Goal: Information Seeking & Learning: Compare options

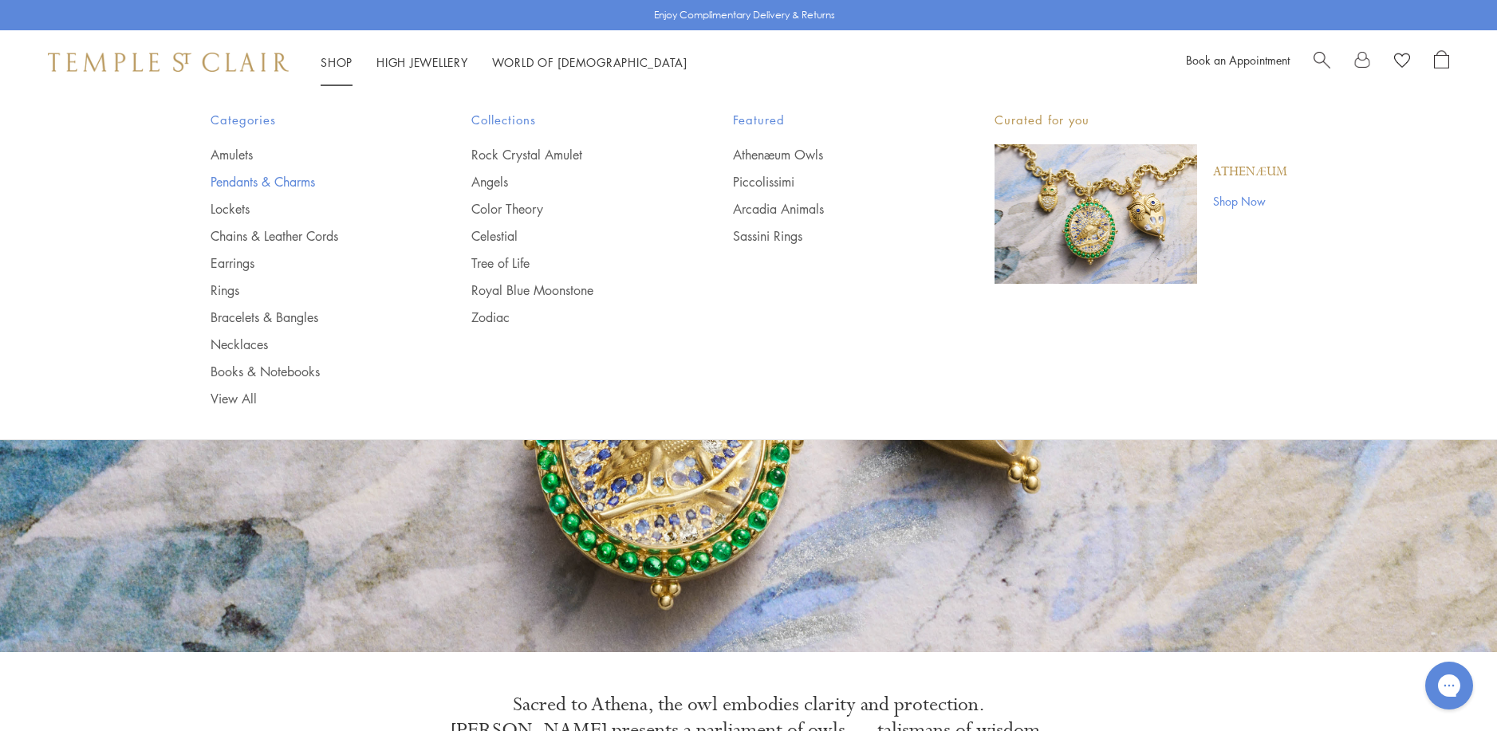
click at [266, 183] on link "Pendants & Charms" at bounding box center [310, 182] width 198 height 18
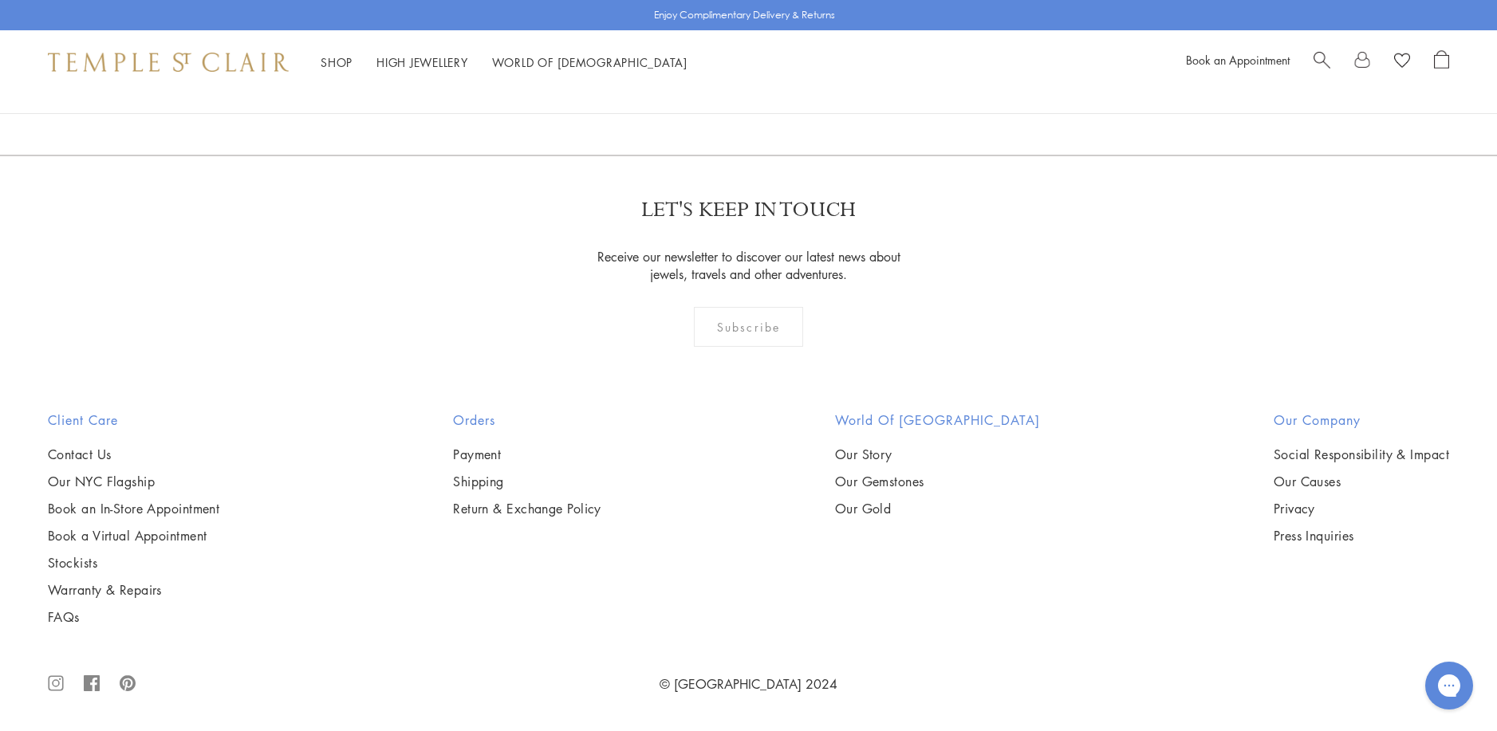
scroll to position [12219, 0]
click at [722, 91] on link "2" at bounding box center [723, 69] width 53 height 44
click at [0, 0] on img at bounding box center [0, 0] width 0 height 0
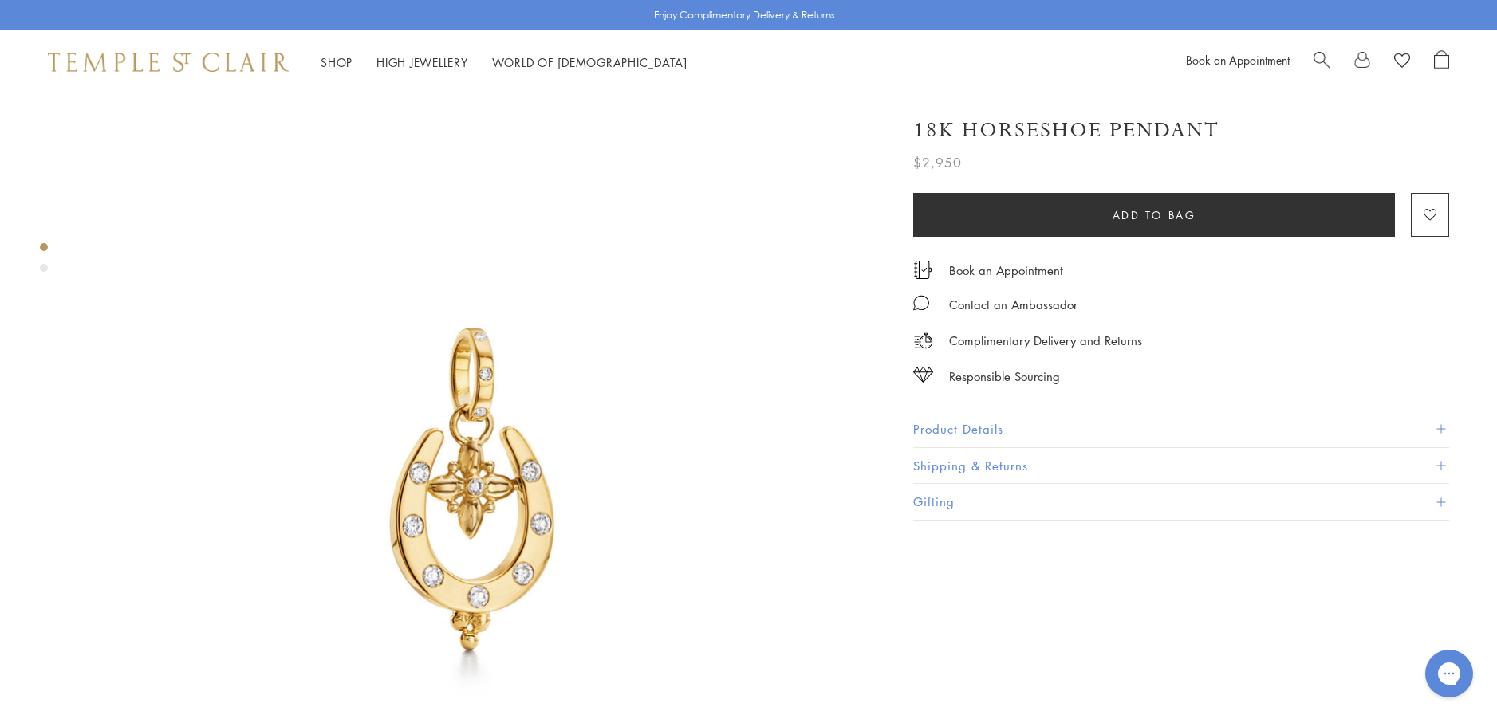
click at [964, 431] on button "Product Details" at bounding box center [1181, 430] width 536 height 36
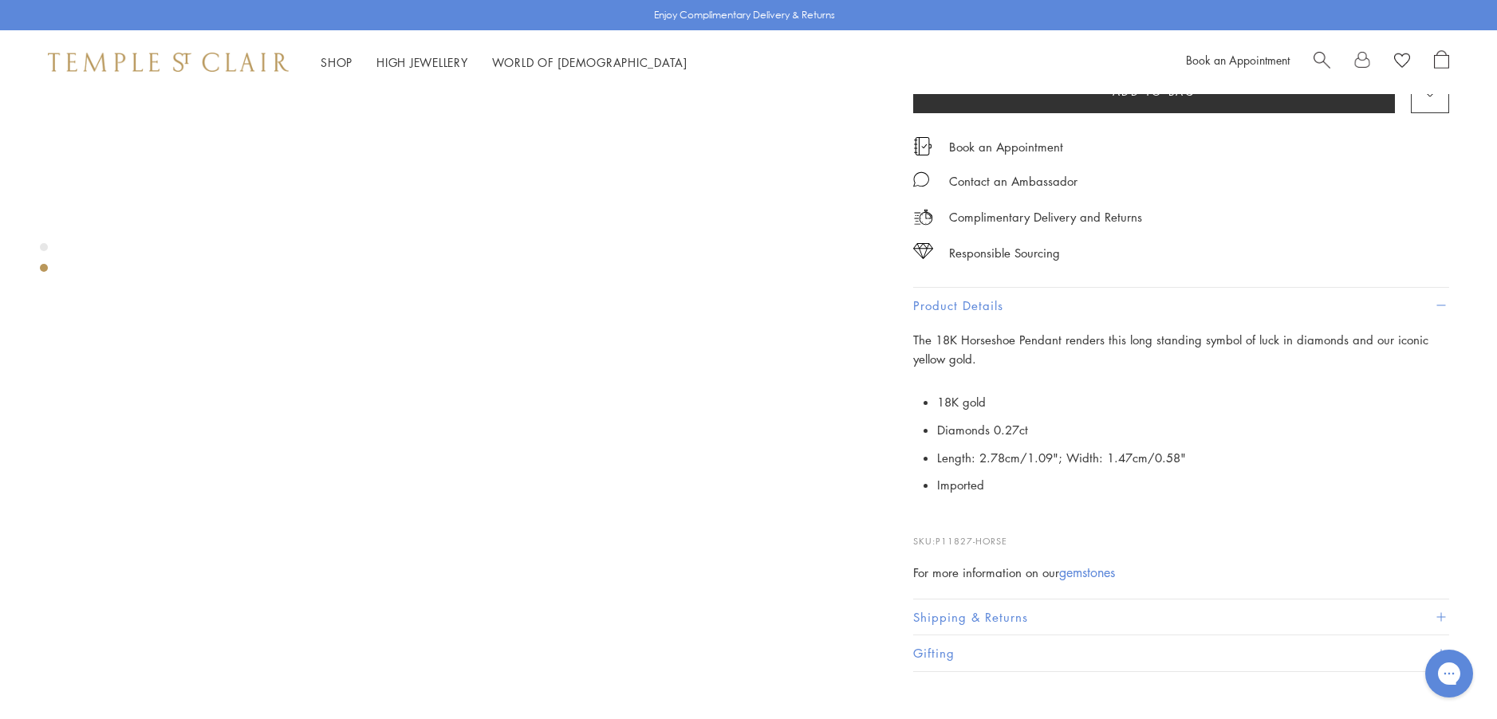
scroll to position [1037, 0]
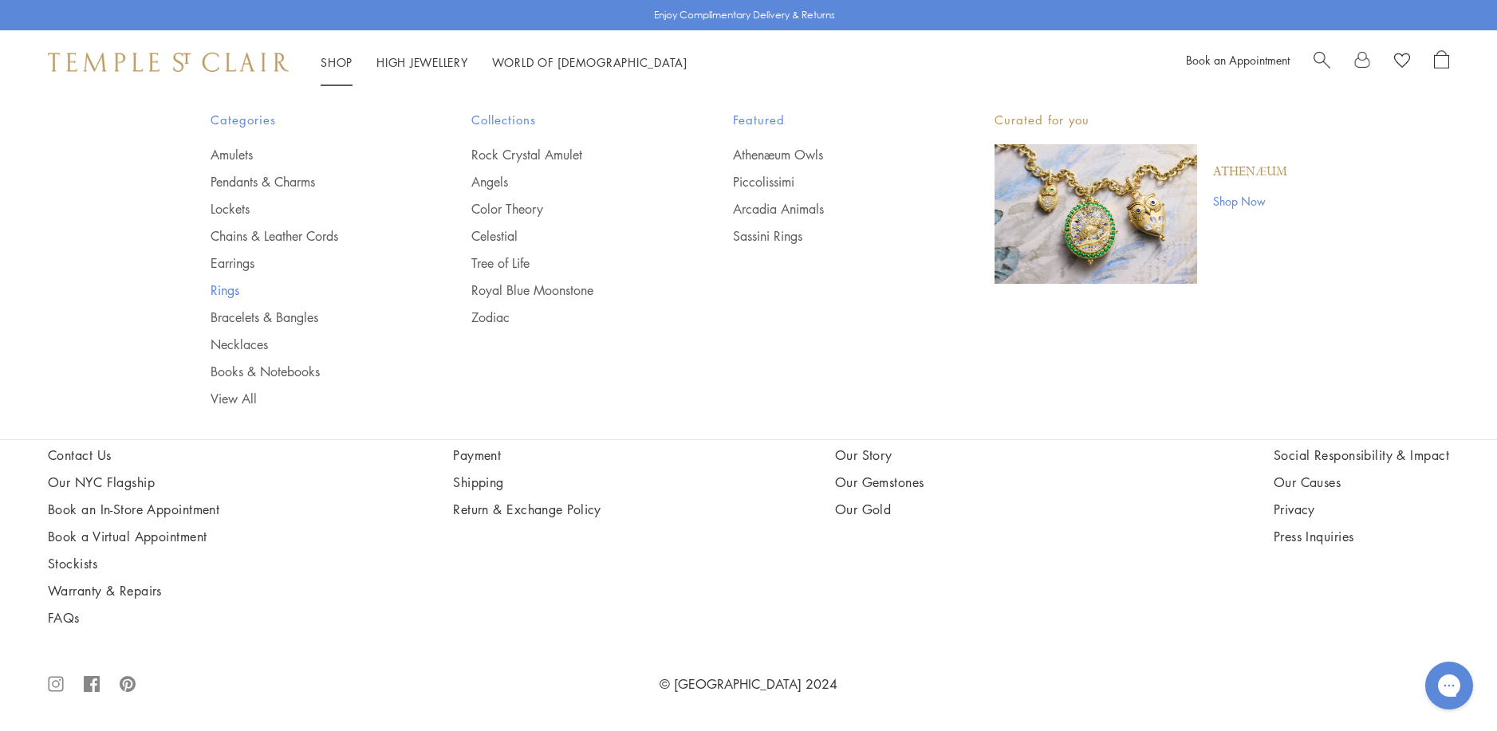
click at [221, 292] on link "Rings" at bounding box center [310, 291] width 198 height 18
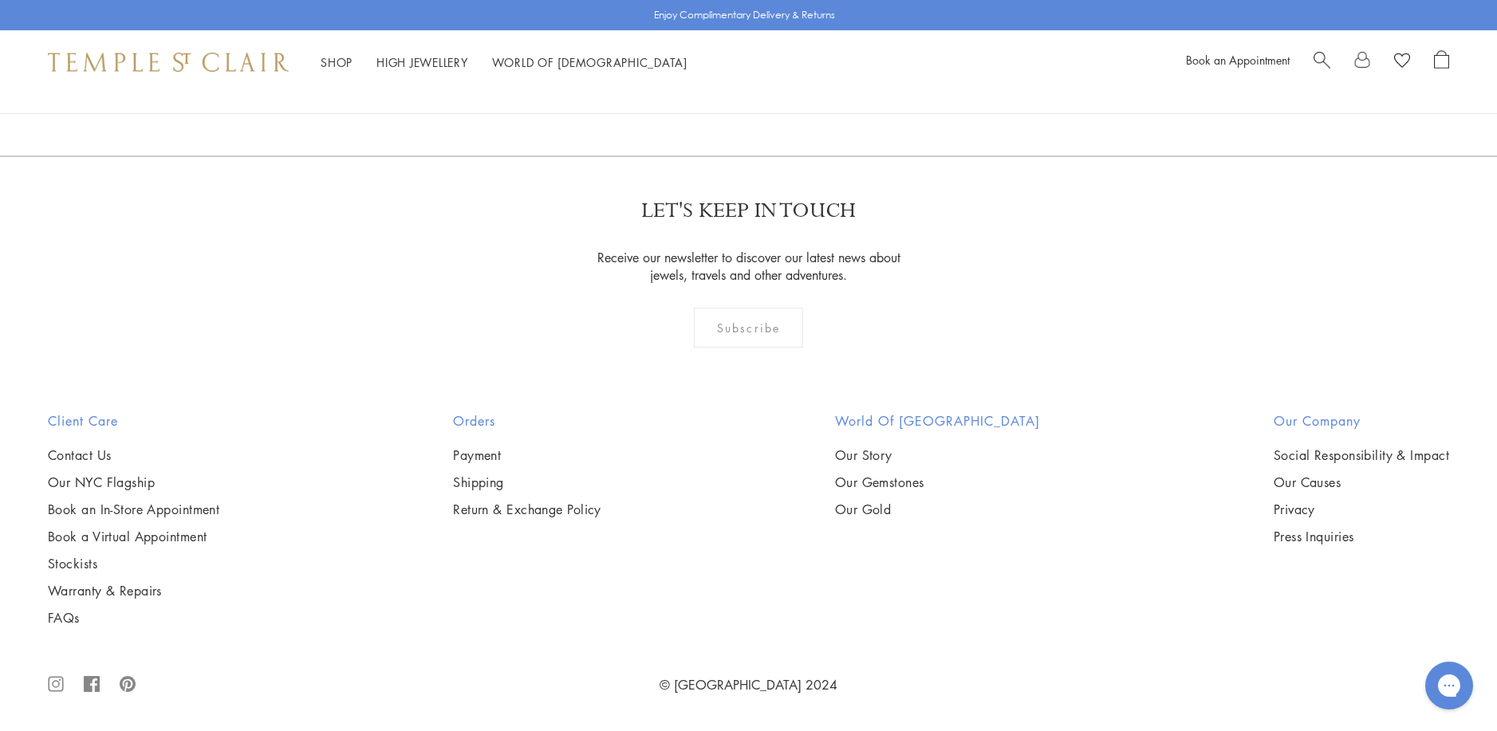
scroll to position [4626, 0]
click at [0, 0] on img at bounding box center [0, 0] width 0 height 0
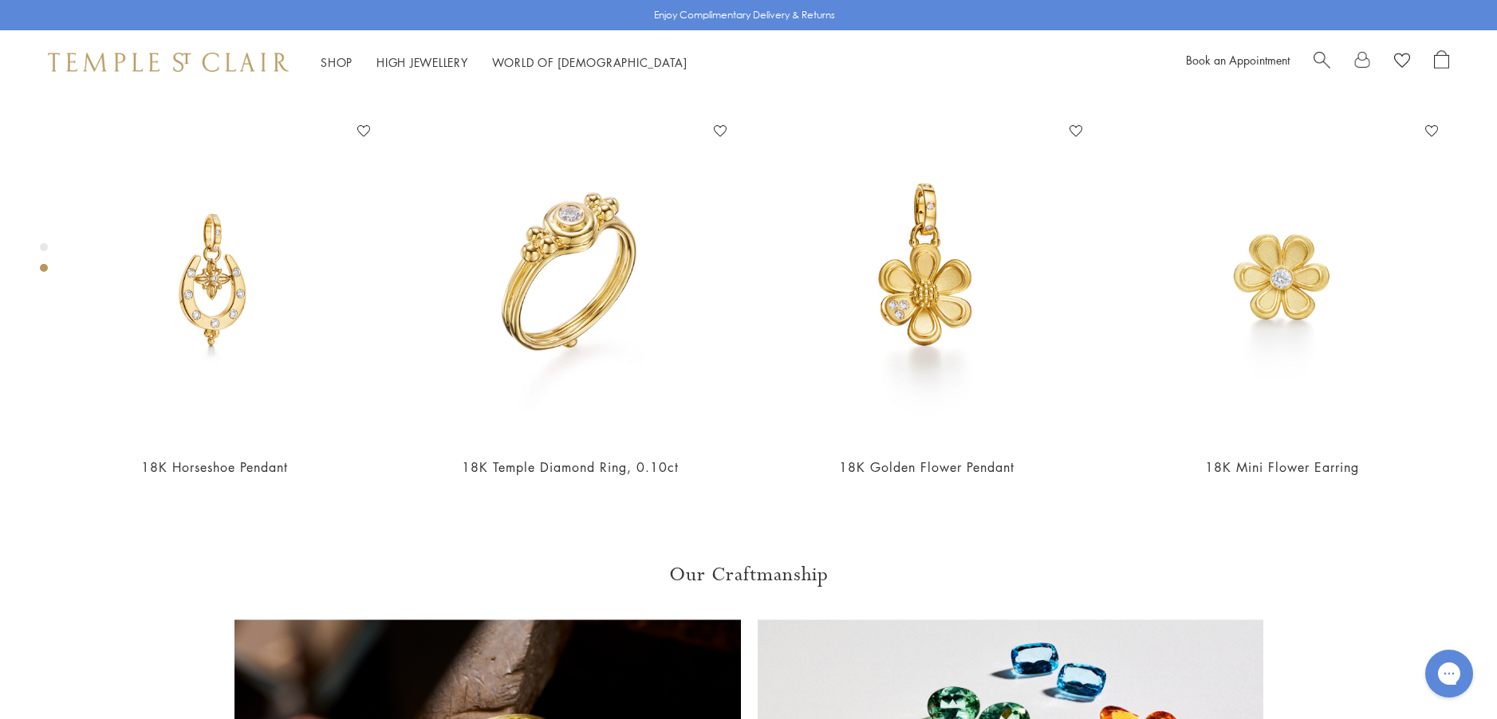
scroll to position [892, 0]
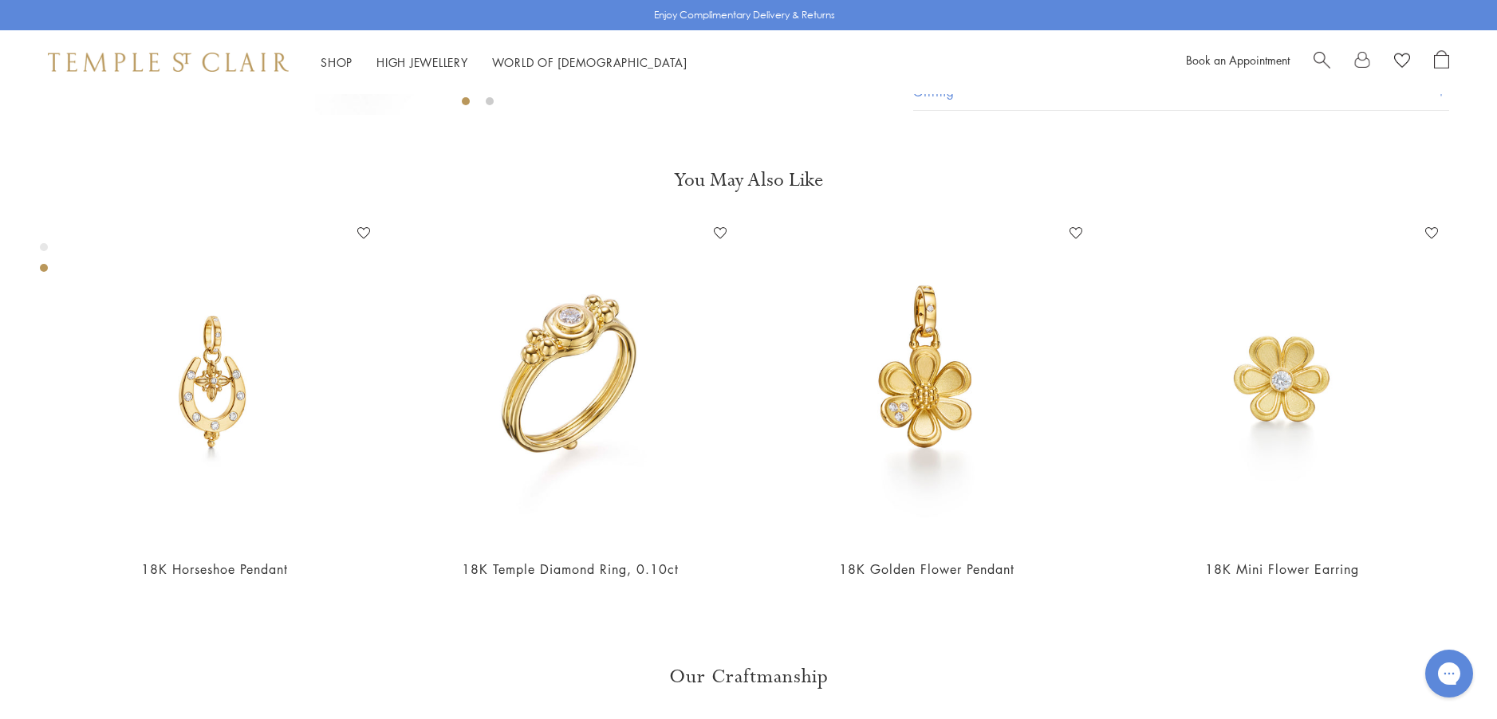
scroll to position [812, 0]
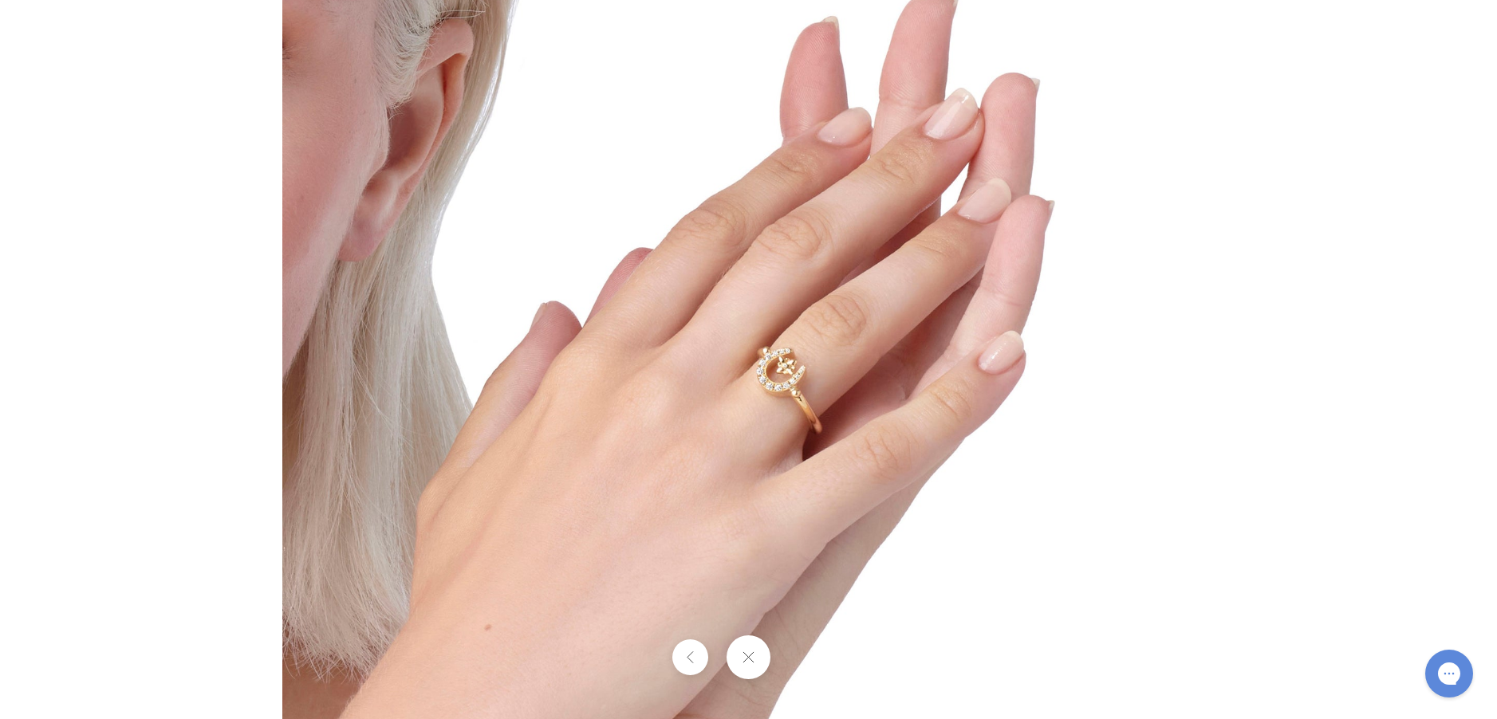
click at [681, 495] on img at bounding box center [748, 359] width 933 height 933
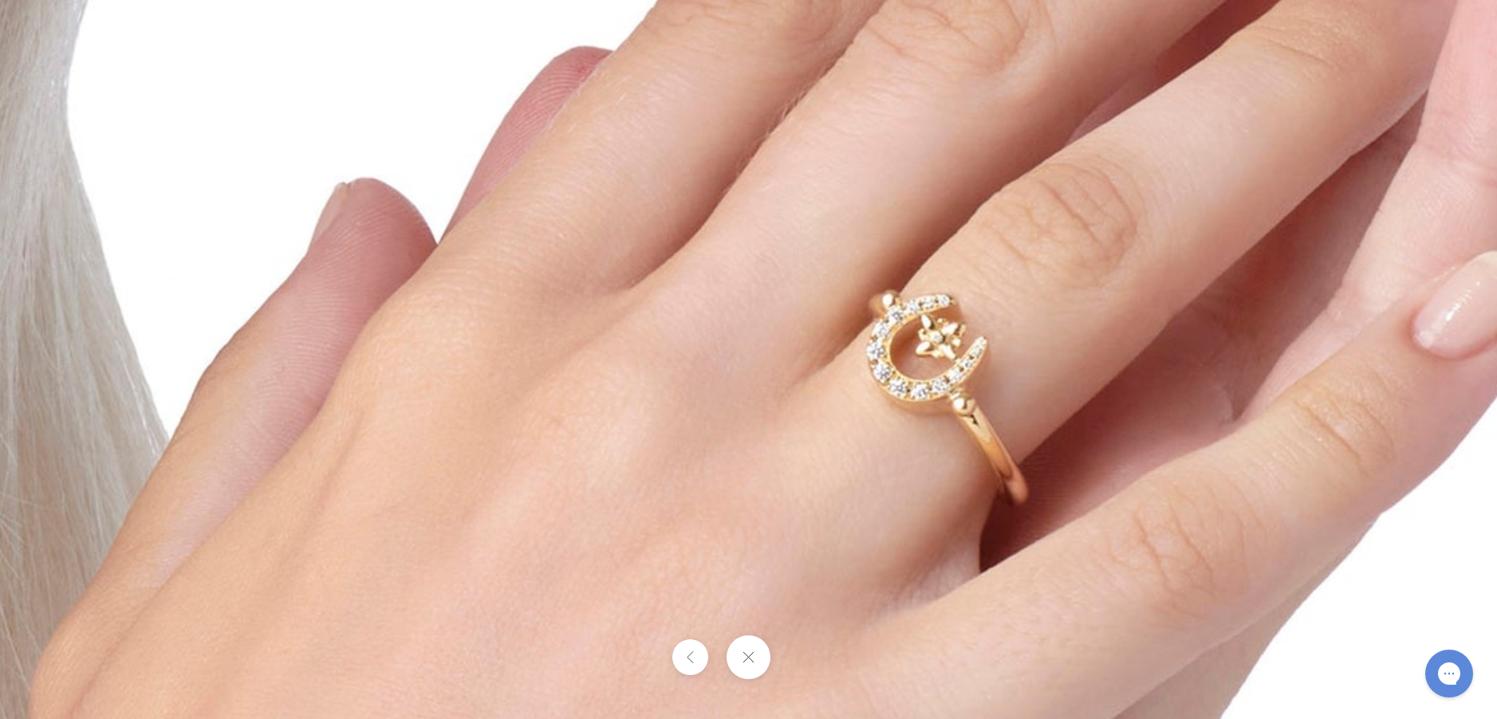
click at [742, 657] on button at bounding box center [749, 658] width 44 height 44
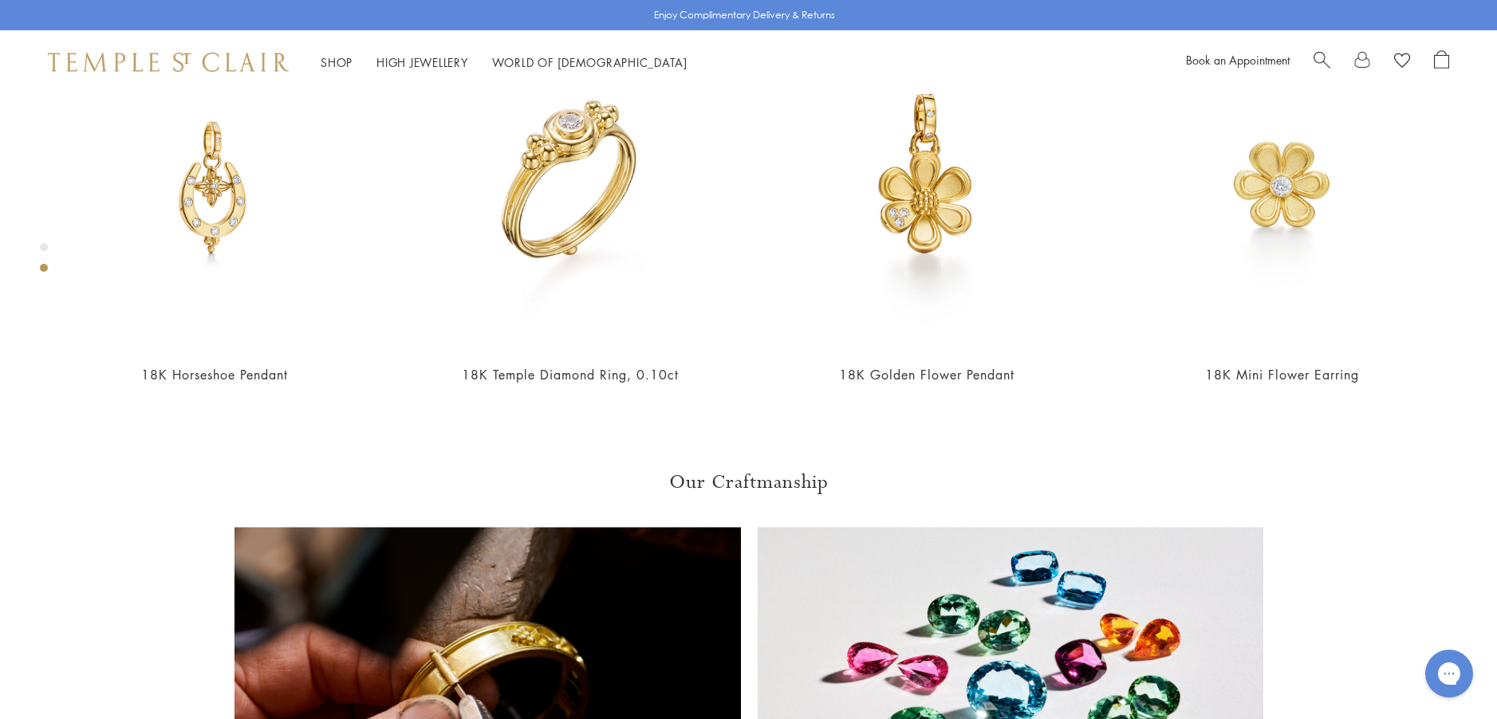
scroll to position [971, 0]
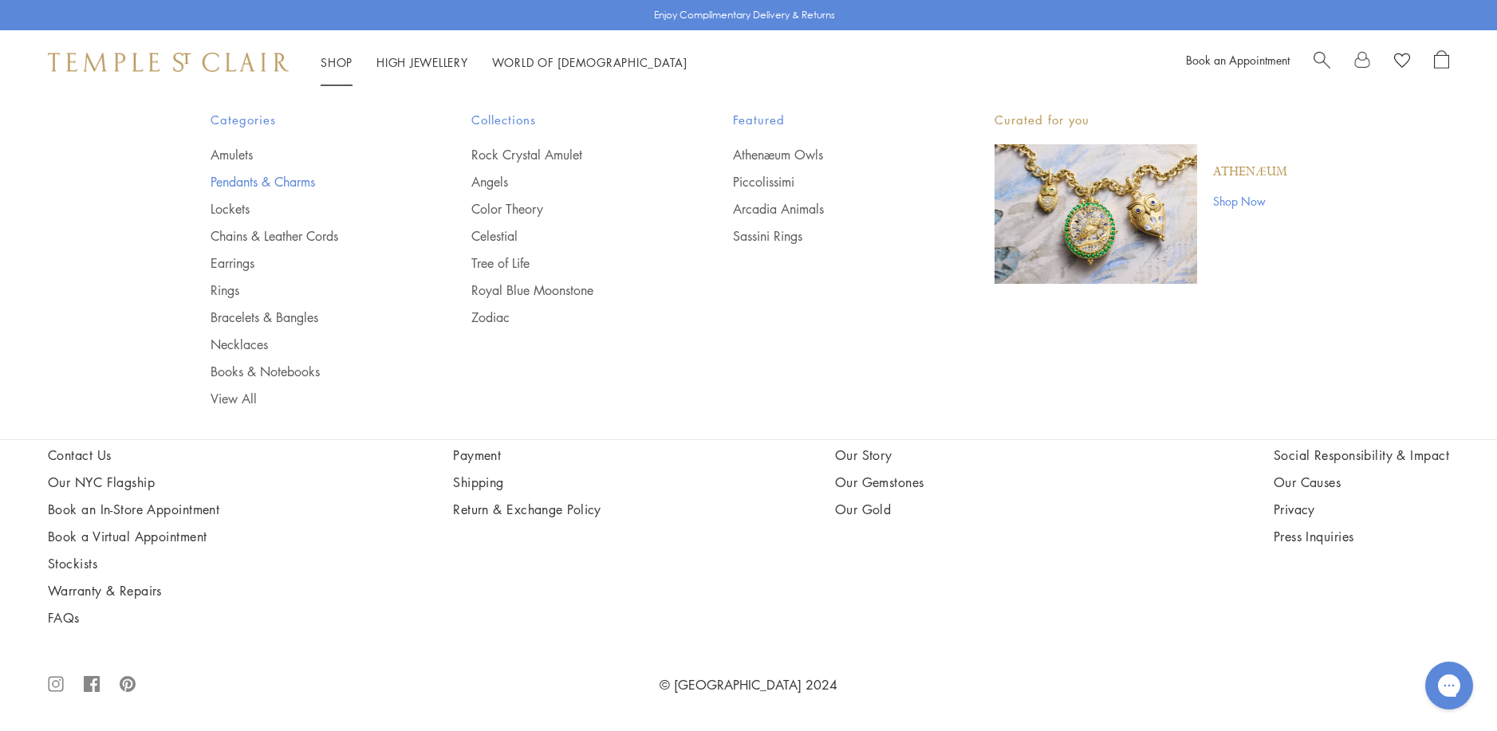
click at [239, 181] on link "Pendants & Charms" at bounding box center [310, 182] width 198 height 18
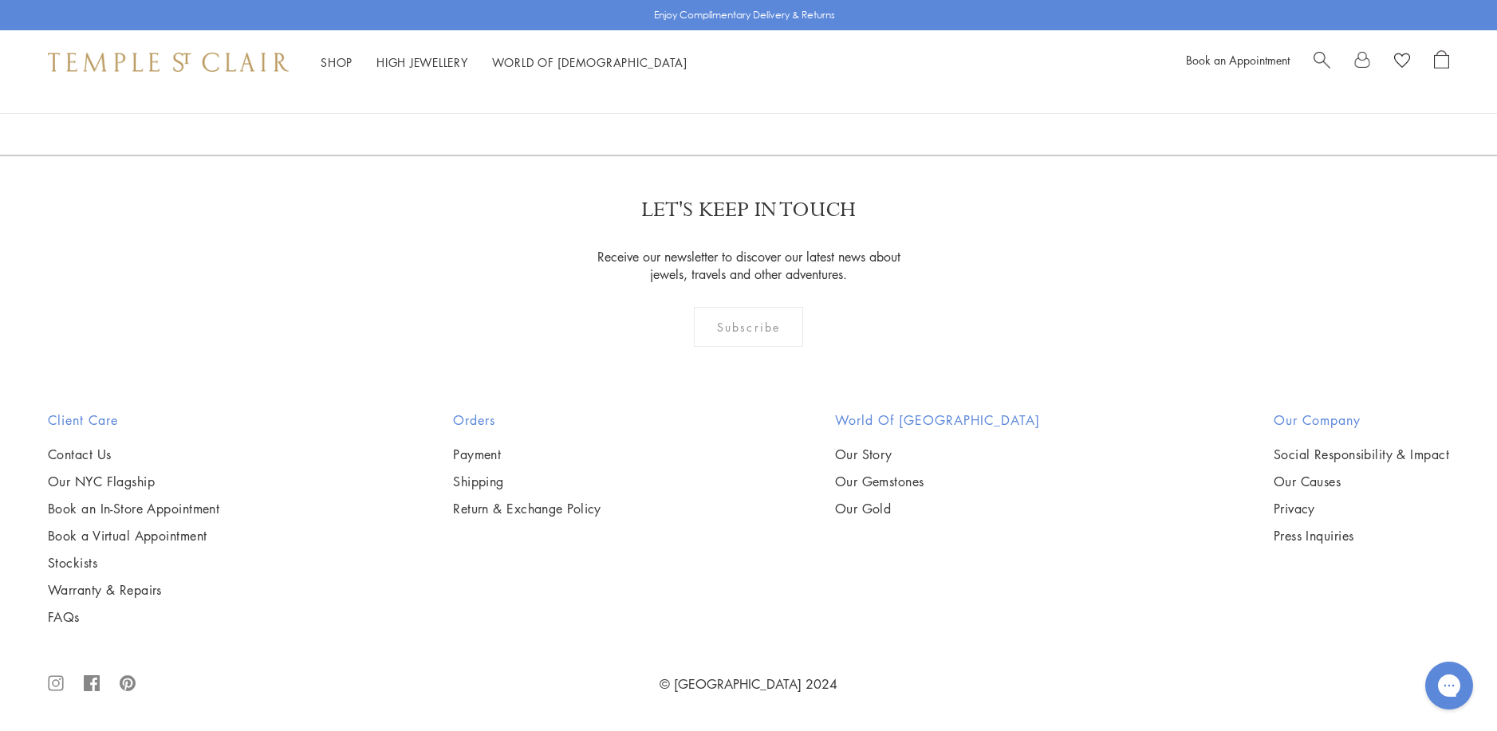
scroll to position [12186, 0]
click at [723, 91] on link "2" at bounding box center [723, 69] width 53 height 44
click at [0, 0] on img at bounding box center [0, 0] width 0 height 0
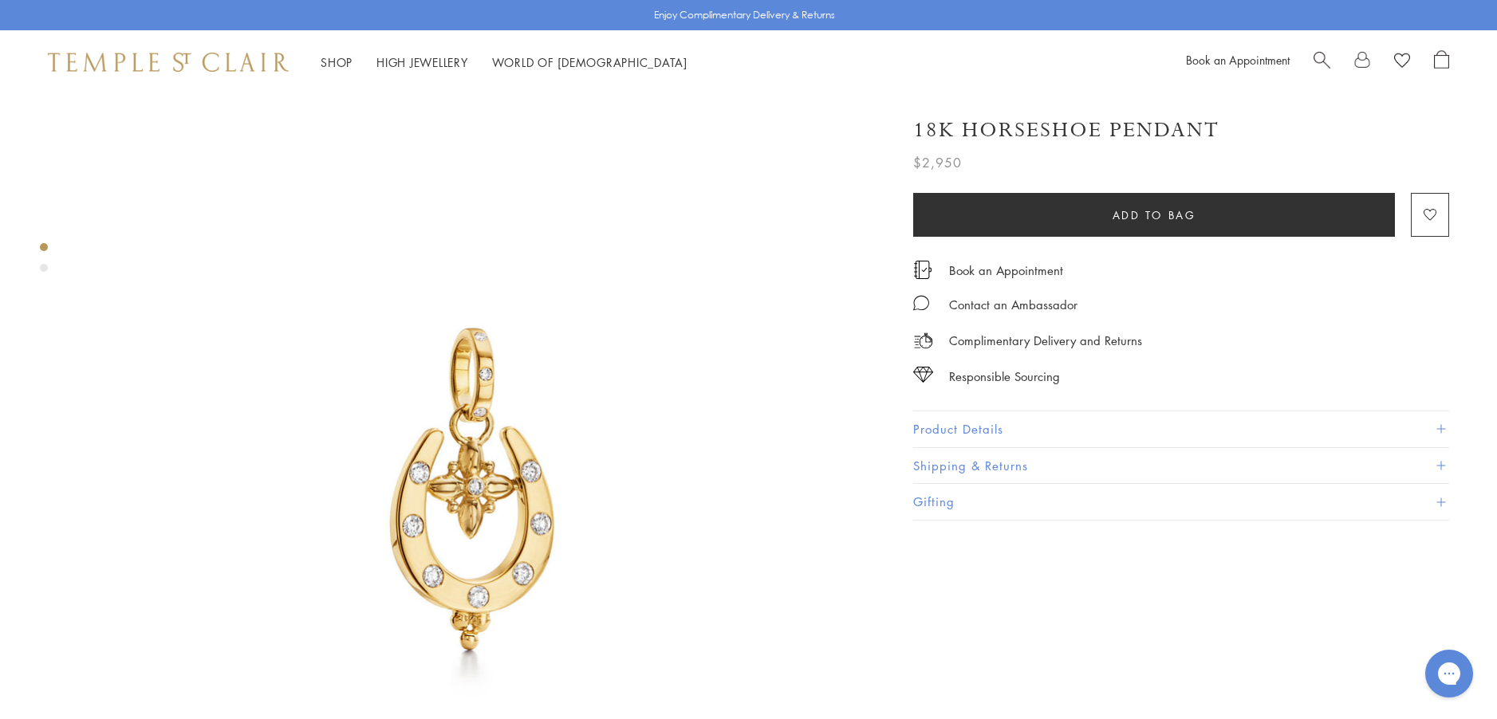
click at [976, 424] on button "Product Details" at bounding box center [1181, 430] width 536 height 36
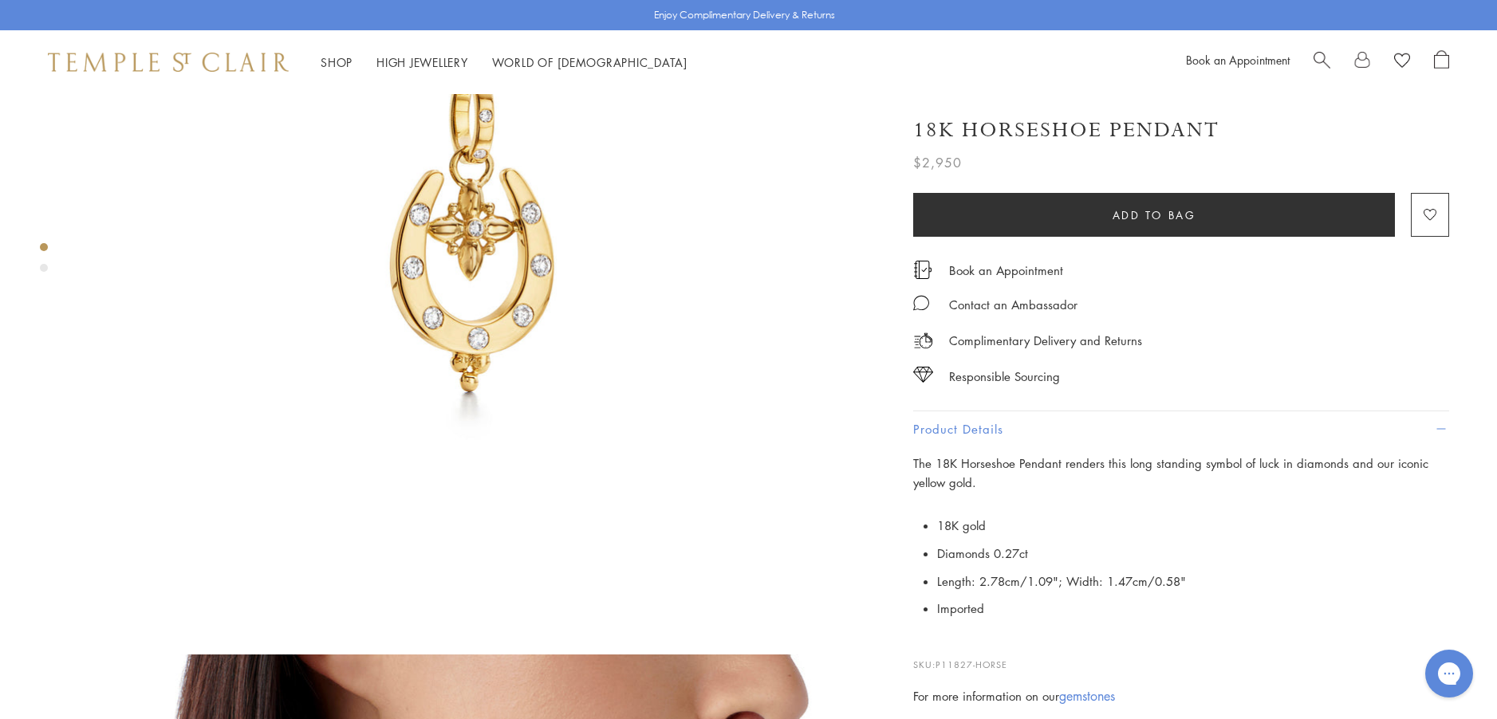
scroll to position [239, 0]
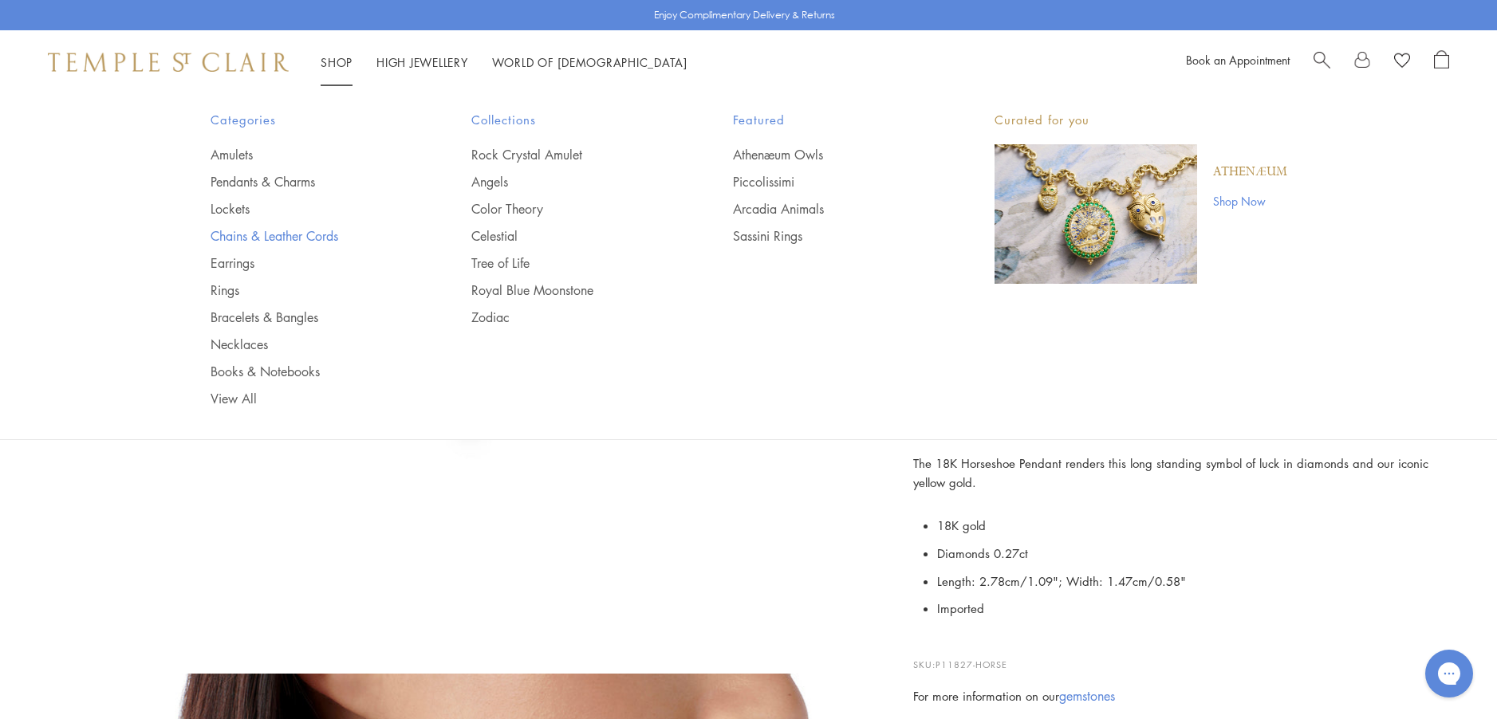
click at [278, 234] on link "Chains & Leather Cords" at bounding box center [310, 236] width 198 height 18
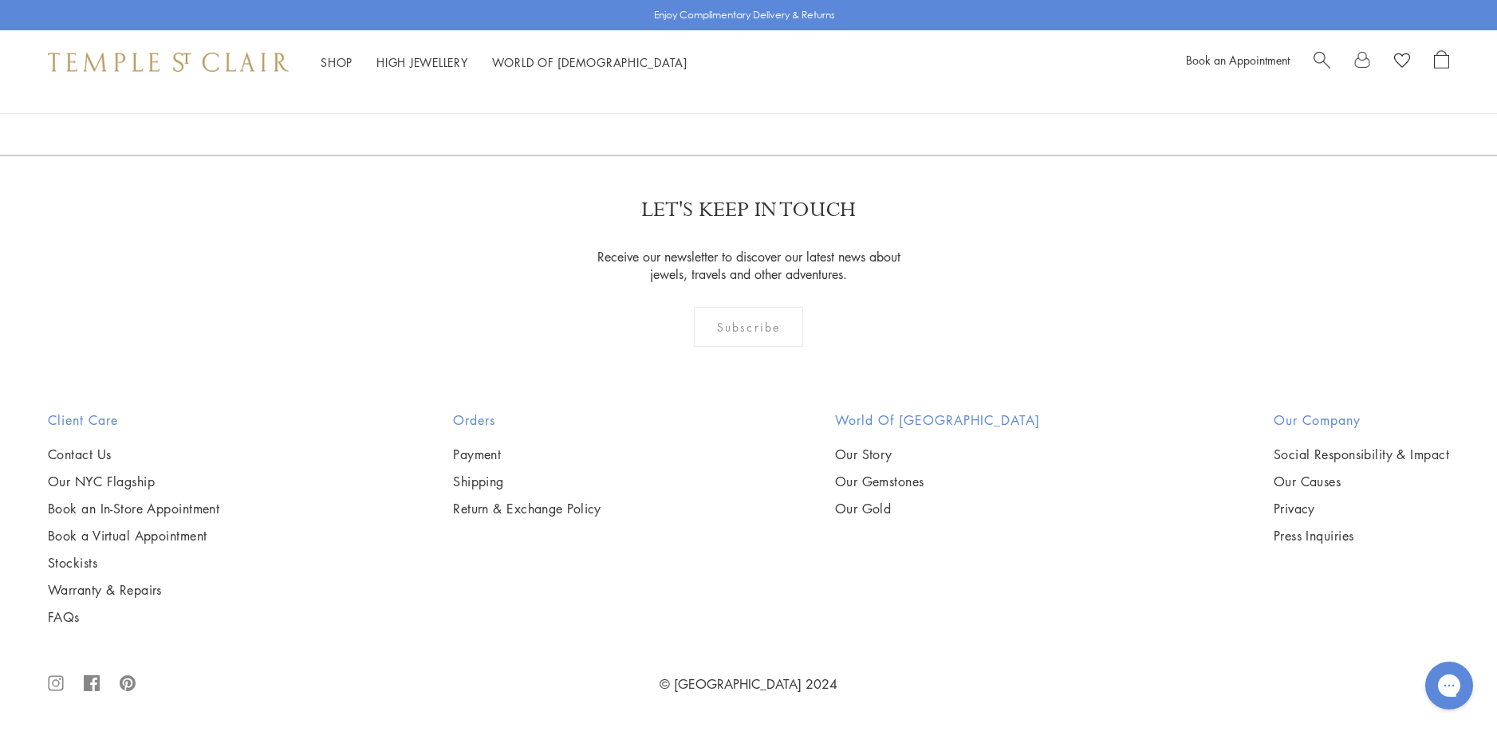
scroll to position [2393, 0]
click at [0, 0] on img at bounding box center [0, 0] width 0 height 0
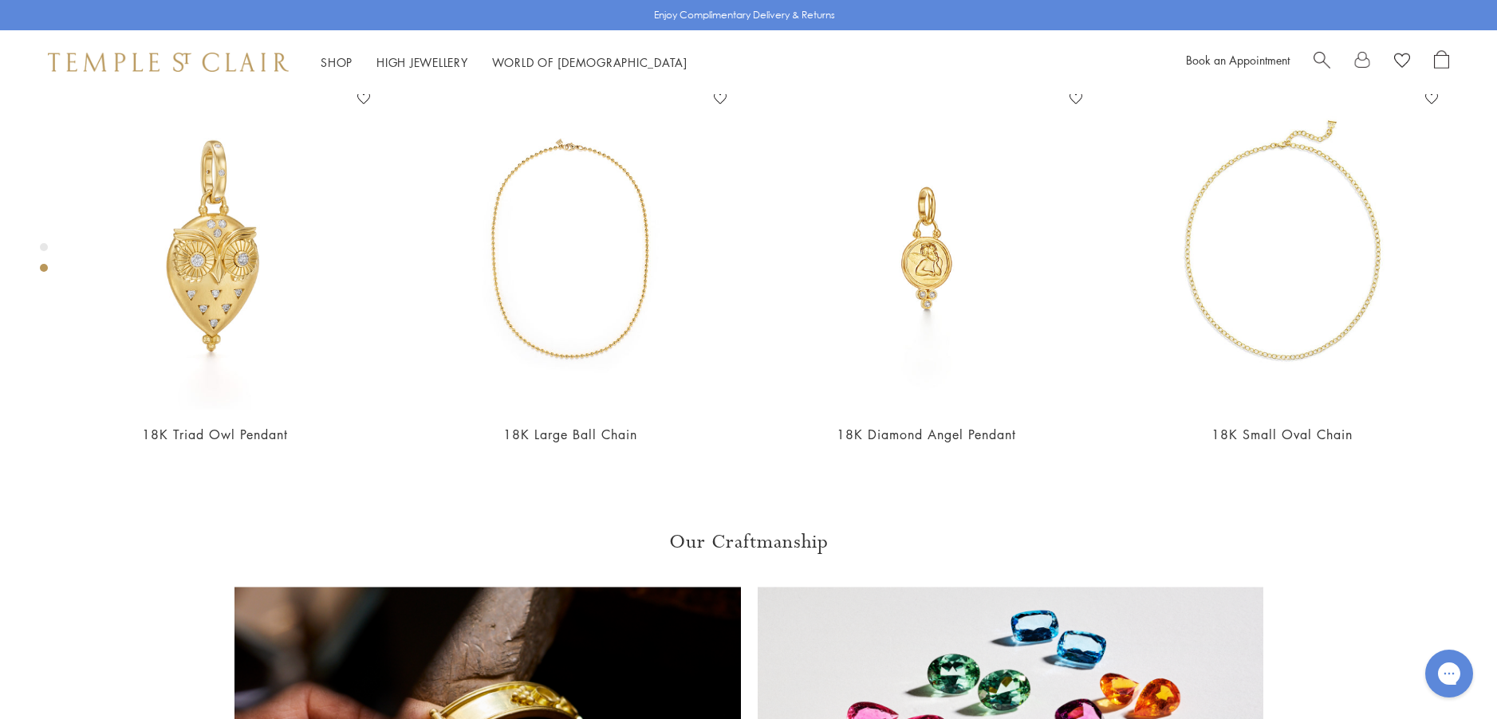
scroll to position [957, 0]
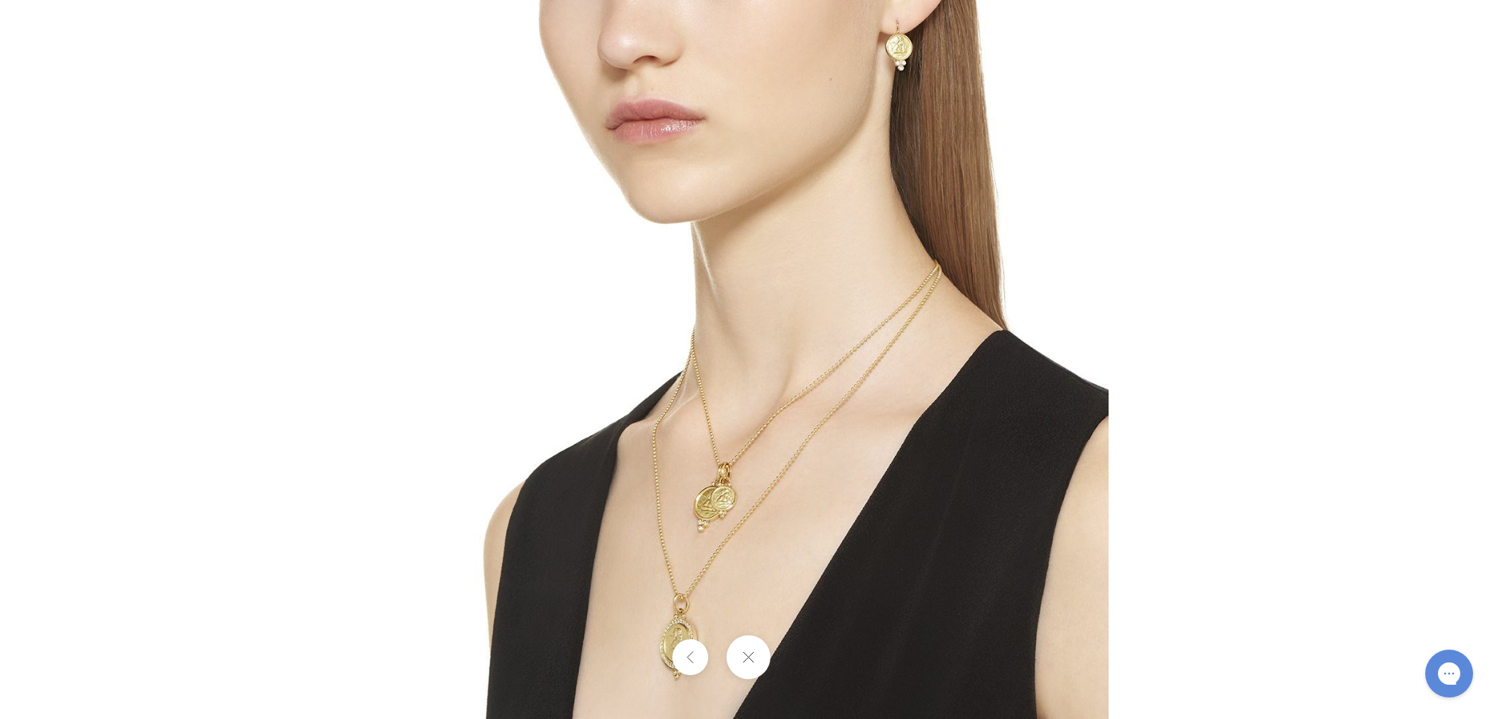
click at [696, 607] on img at bounding box center [748, 359] width 719 height 719
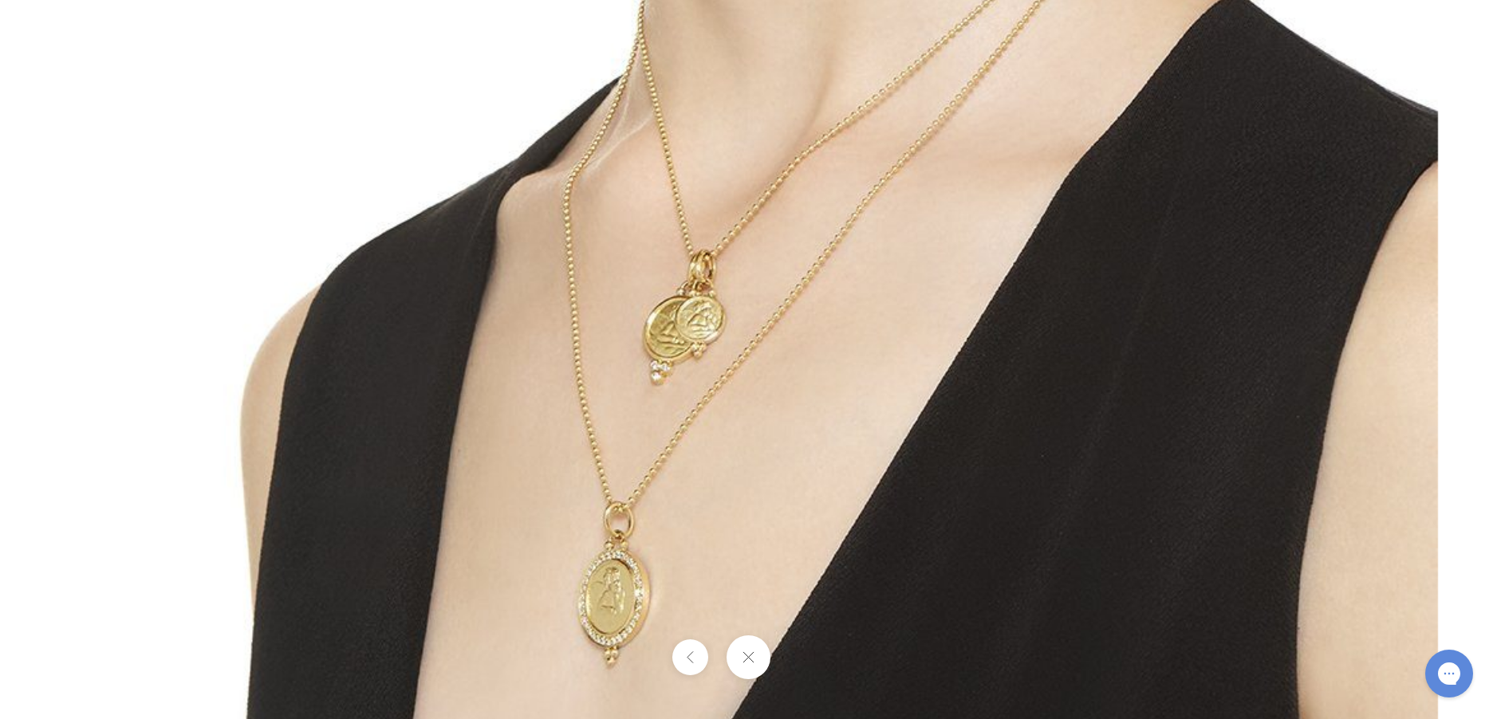
click at [753, 656] on button at bounding box center [749, 658] width 44 height 44
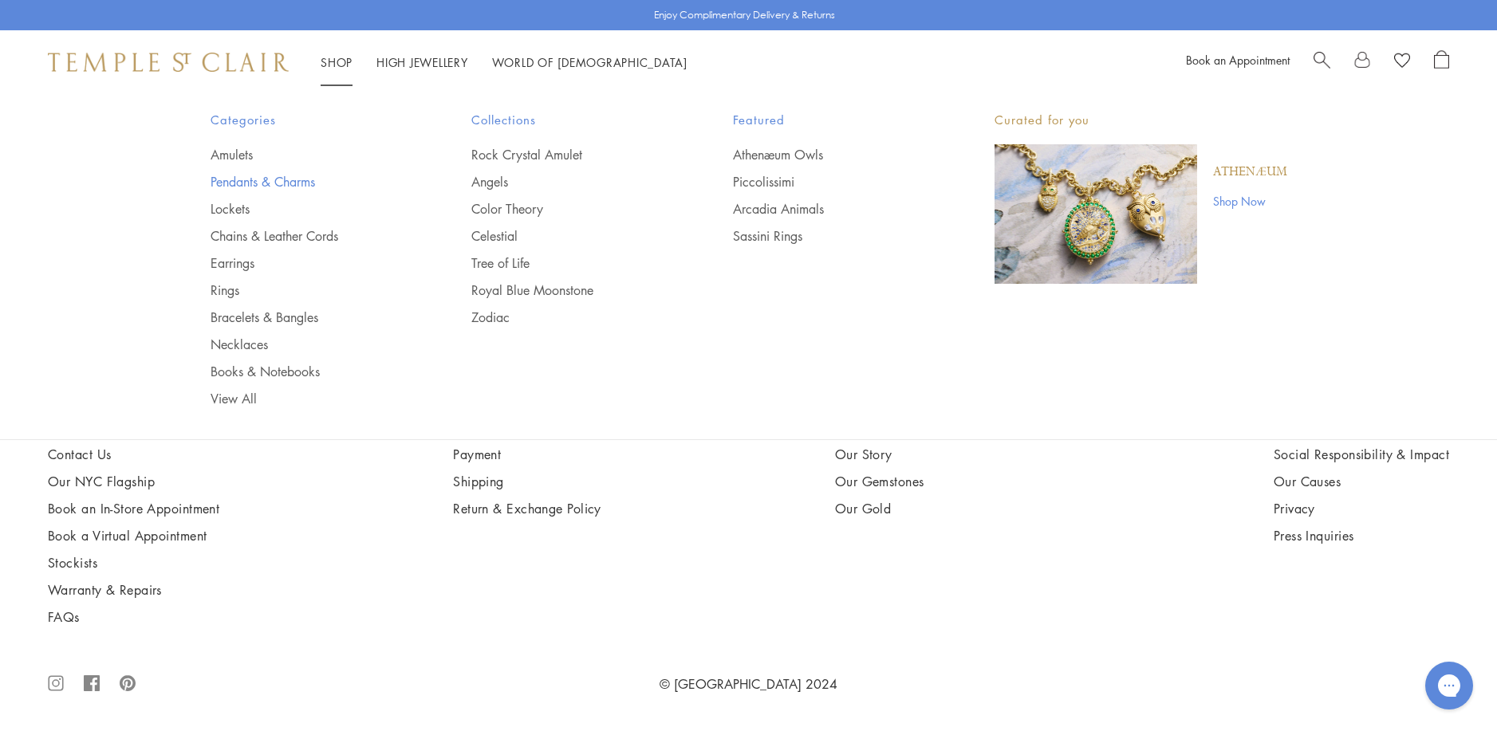
click at [260, 183] on link "Pendants & Charms" at bounding box center [310, 182] width 198 height 18
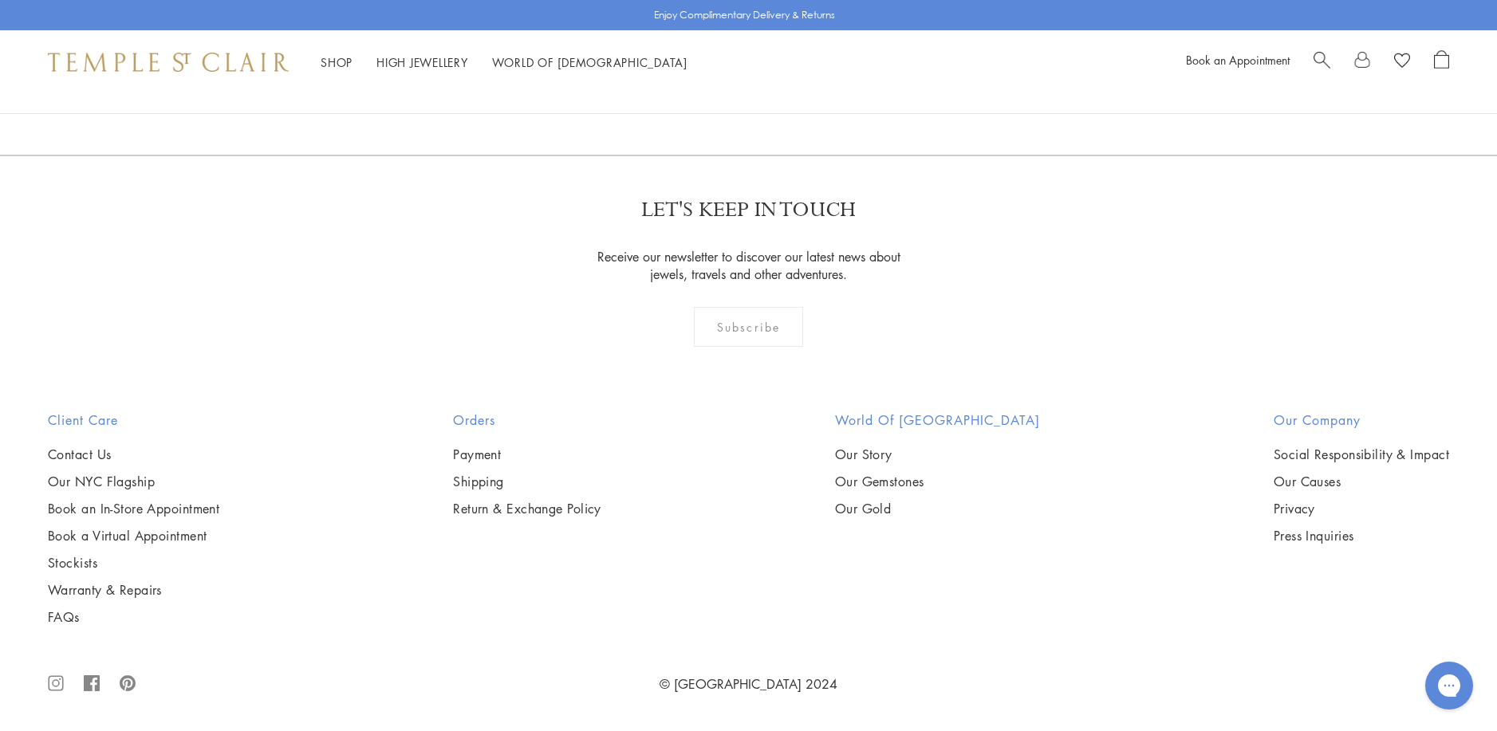
scroll to position [3430, 0]
click at [0, 0] on img at bounding box center [0, 0] width 0 height 0
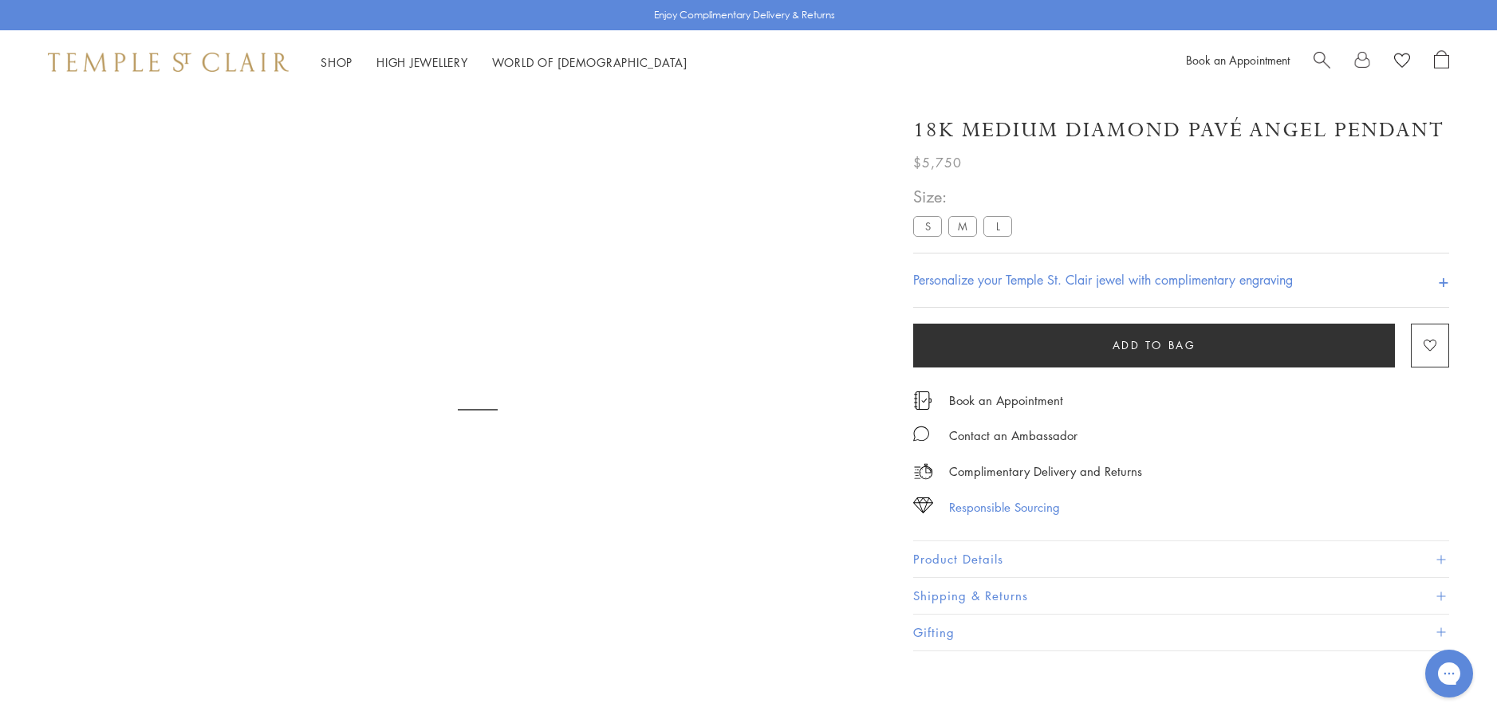
scroll to position [94, 0]
click at [912, 553] on div "18K Medium Diamond Pavé Angel Pendant $5,750 Everyone needs a guardian angel. M…" at bounding box center [1170, 375] width 558 height 551
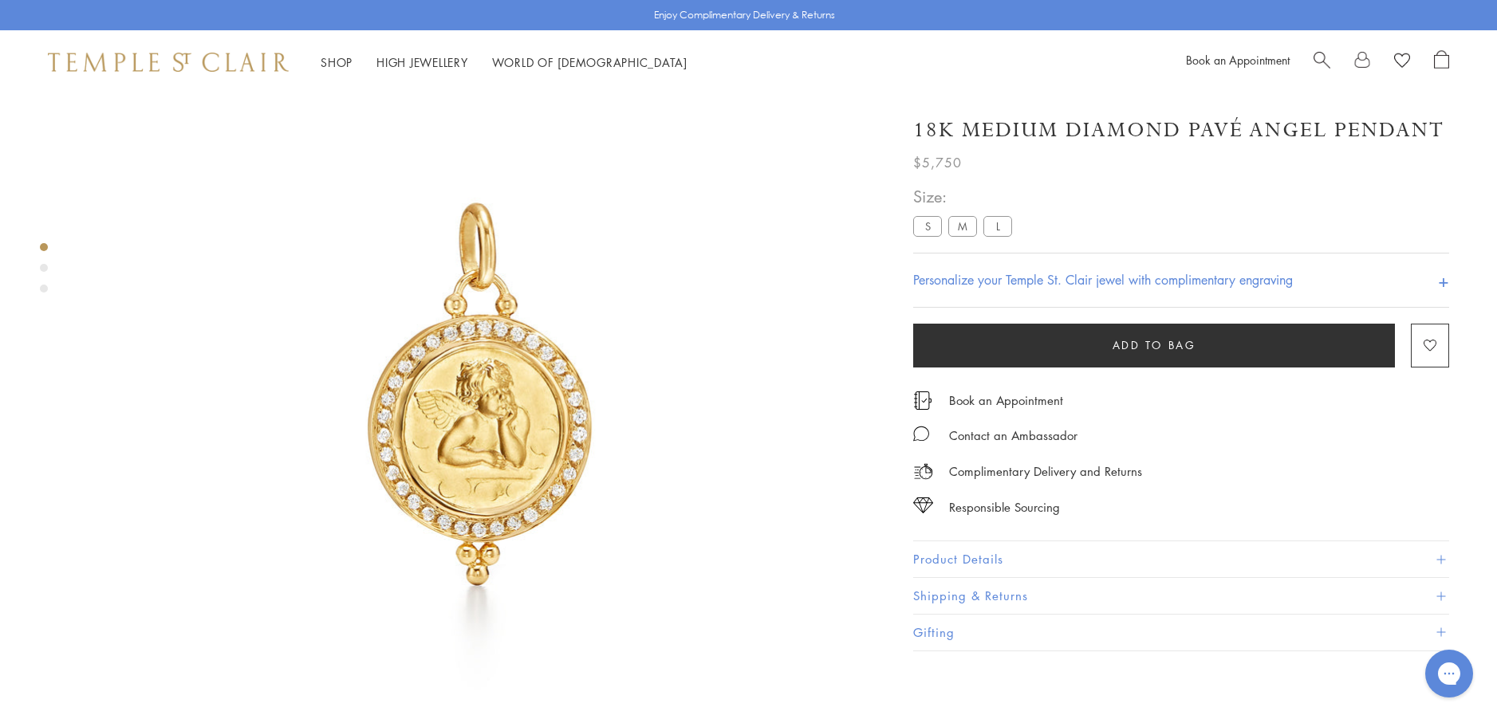
click at [960, 563] on button "Product Details" at bounding box center [1181, 560] width 536 height 36
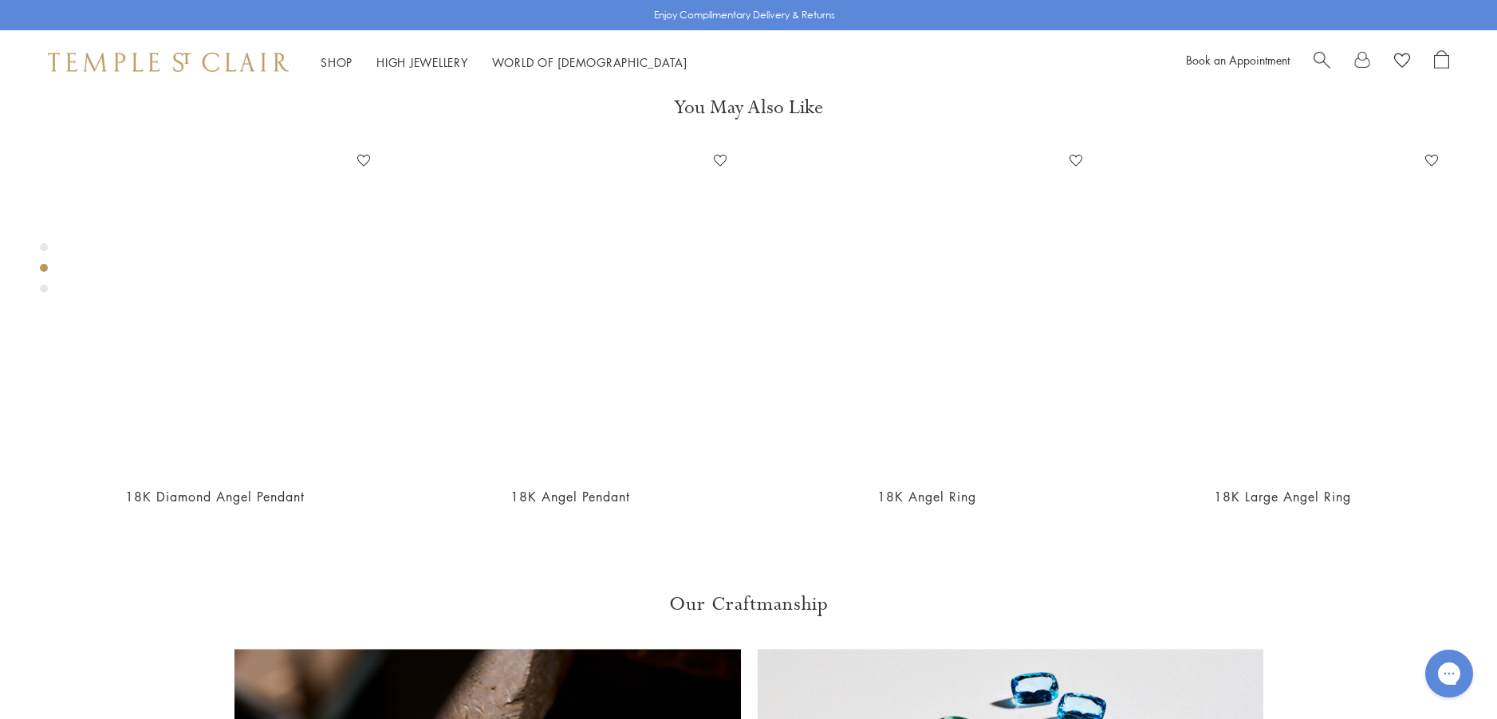
scroll to position [1051, 0]
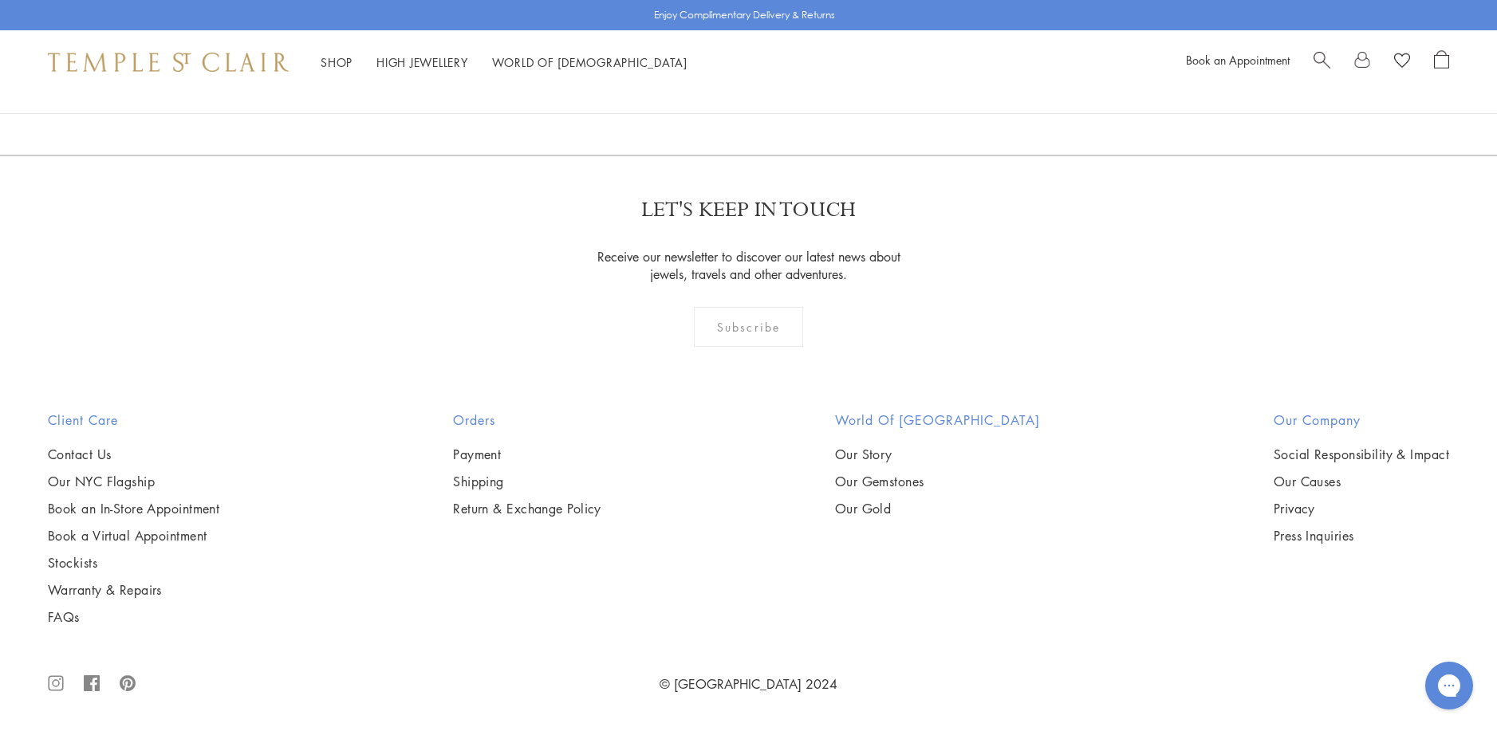
scroll to position [7418, 0]
click at [0, 0] on img at bounding box center [0, 0] width 0 height 0
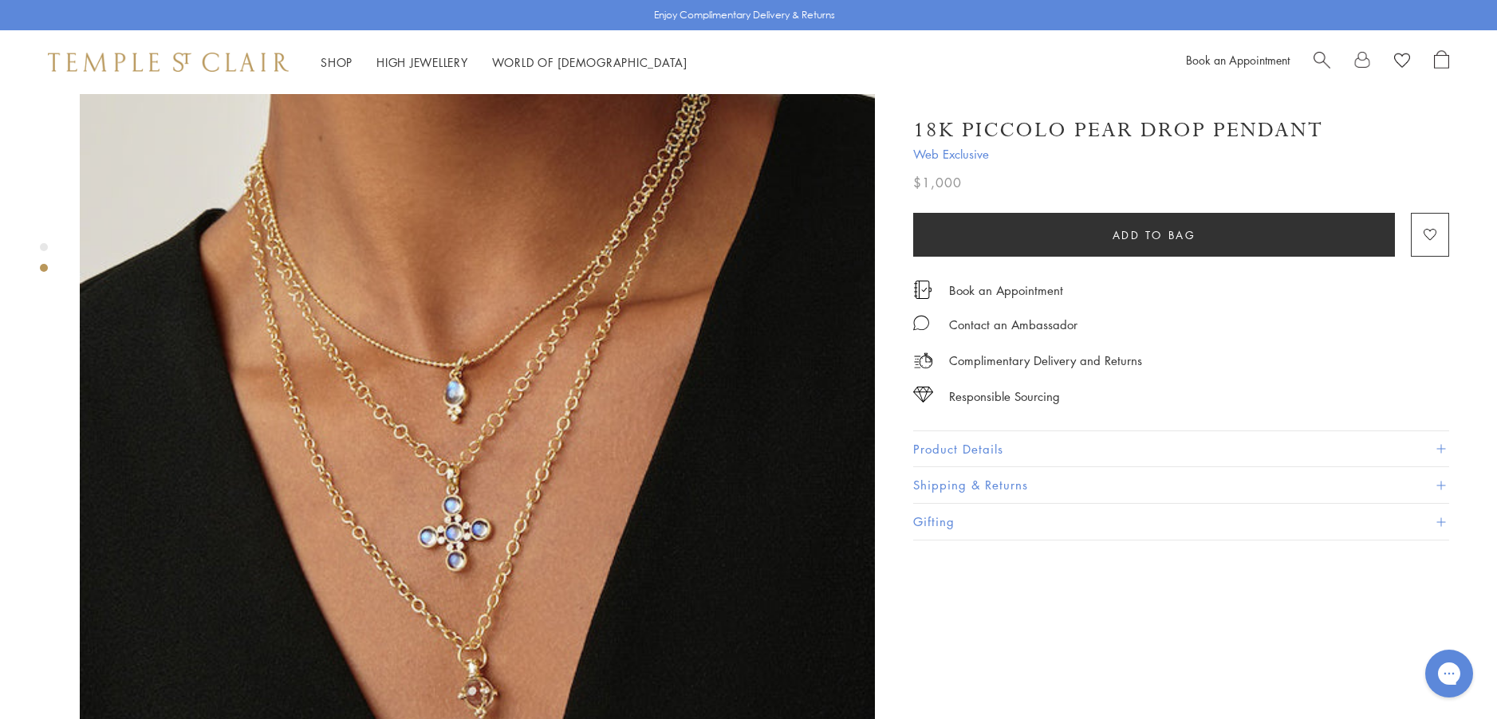
scroll to position [957, 0]
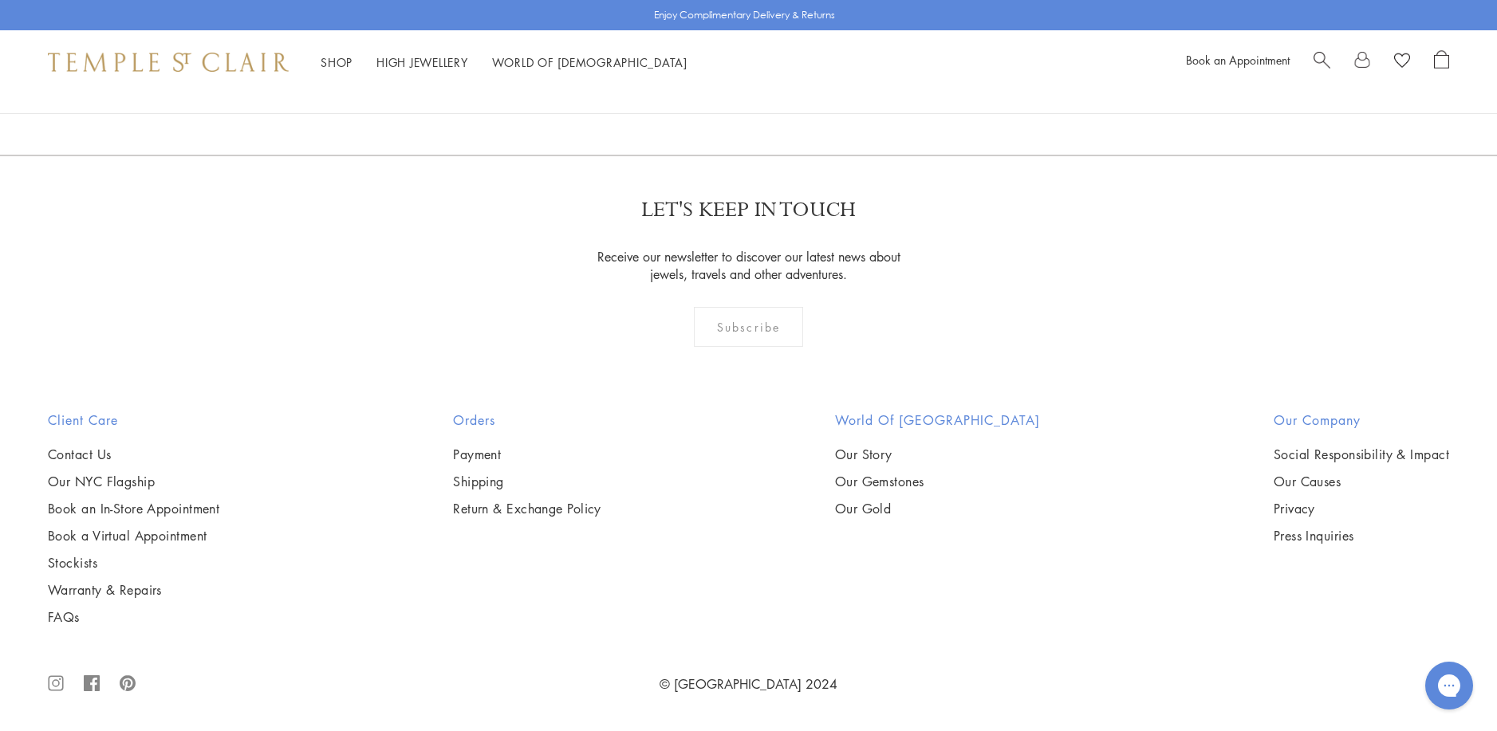
scroll to position [7338, 0]
click at [0, 0] on img at bounding box center [0, 0] width 0 height 0
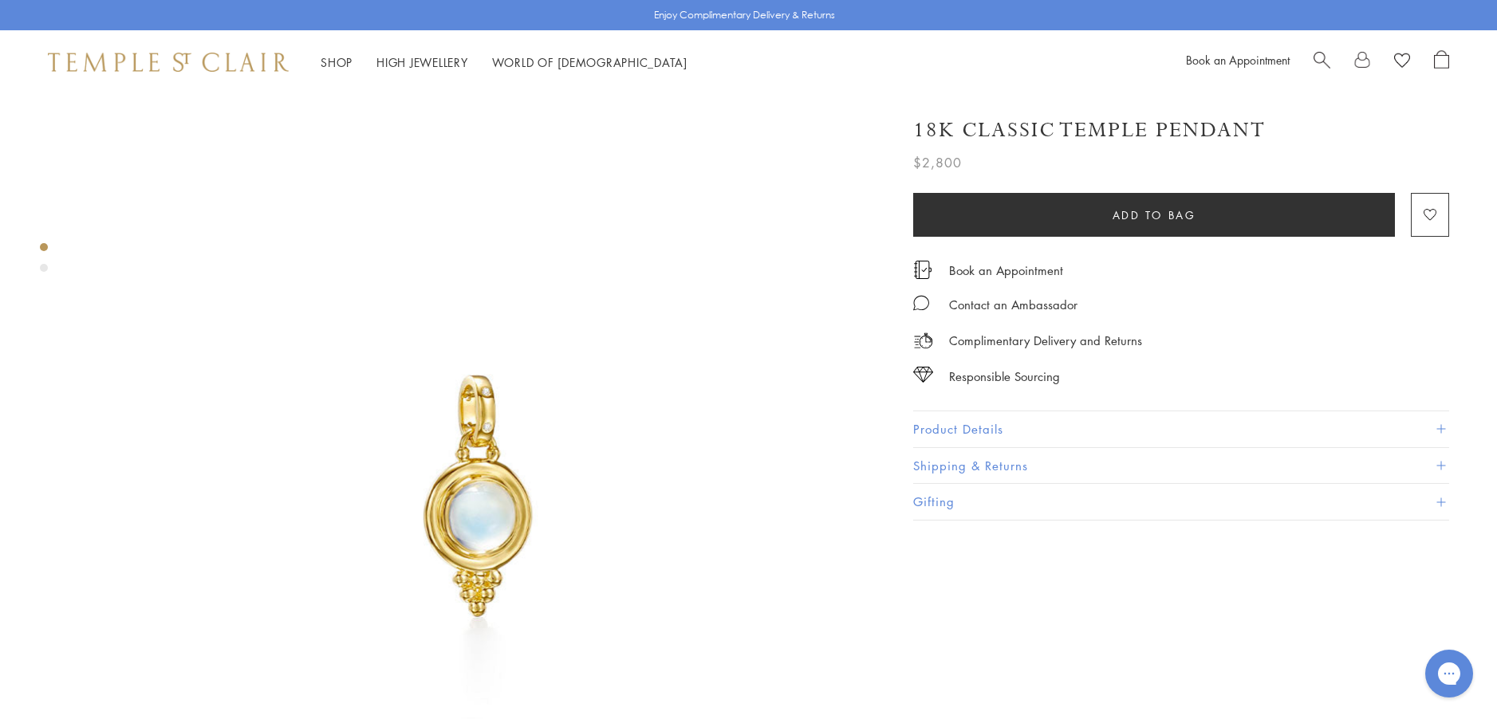
click at [926, 420] on button "Product Details" at bounding box center [1181, 430] width 536 height 36
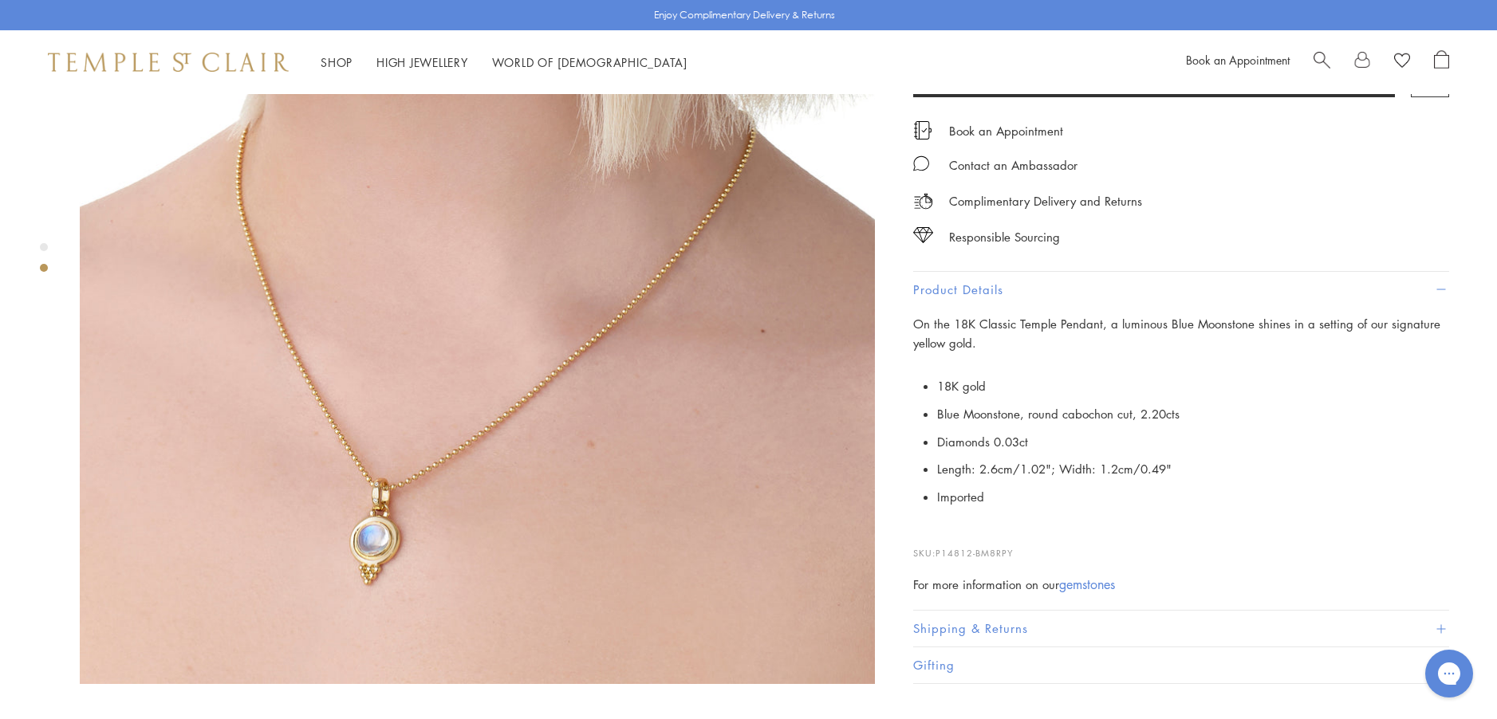
scroll to position [1037, 0]
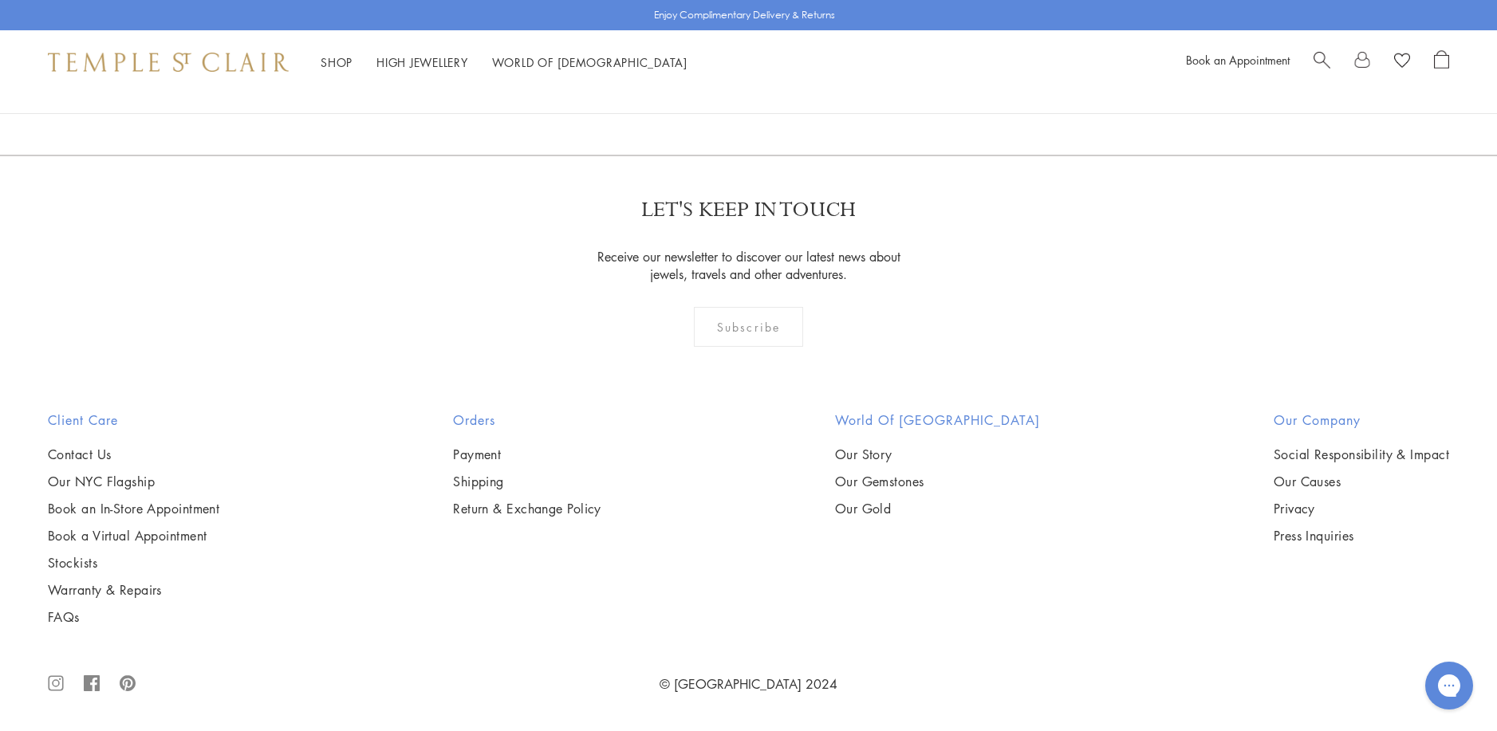
scroll to position [11964, 0]
click at [725, 91] on link "2" at bounding box center [723, 69] width 53 height 44
click at [796, 92] on link "3" at bounding box center [800, 70] width 53 height 44
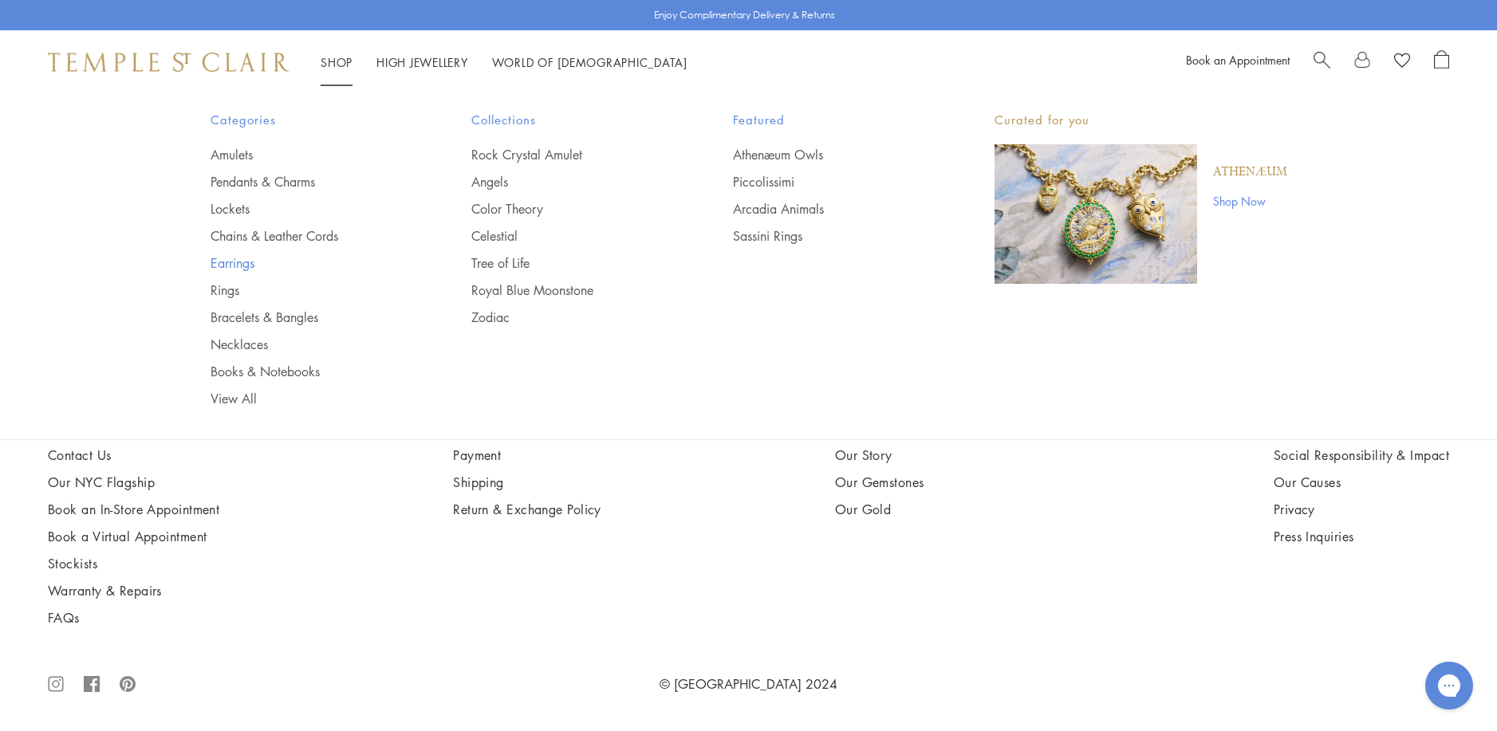
click at [231, 265] on link "Earrings" at bounding box center [310, 263] width 198 height 18
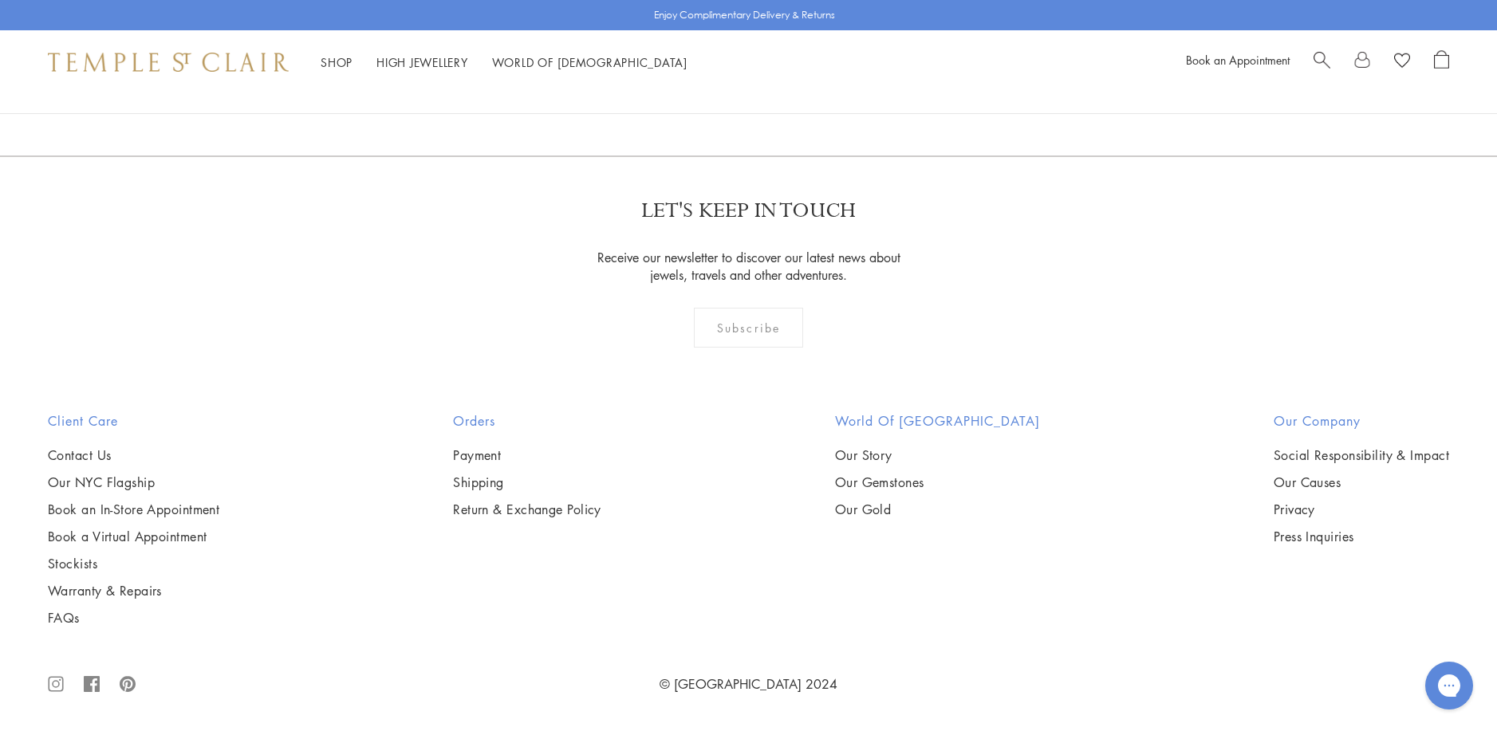
scroll to position [9890, 0]
click at [722, 92] on link "2" at bounding box center [723, 70] width 53 height 44
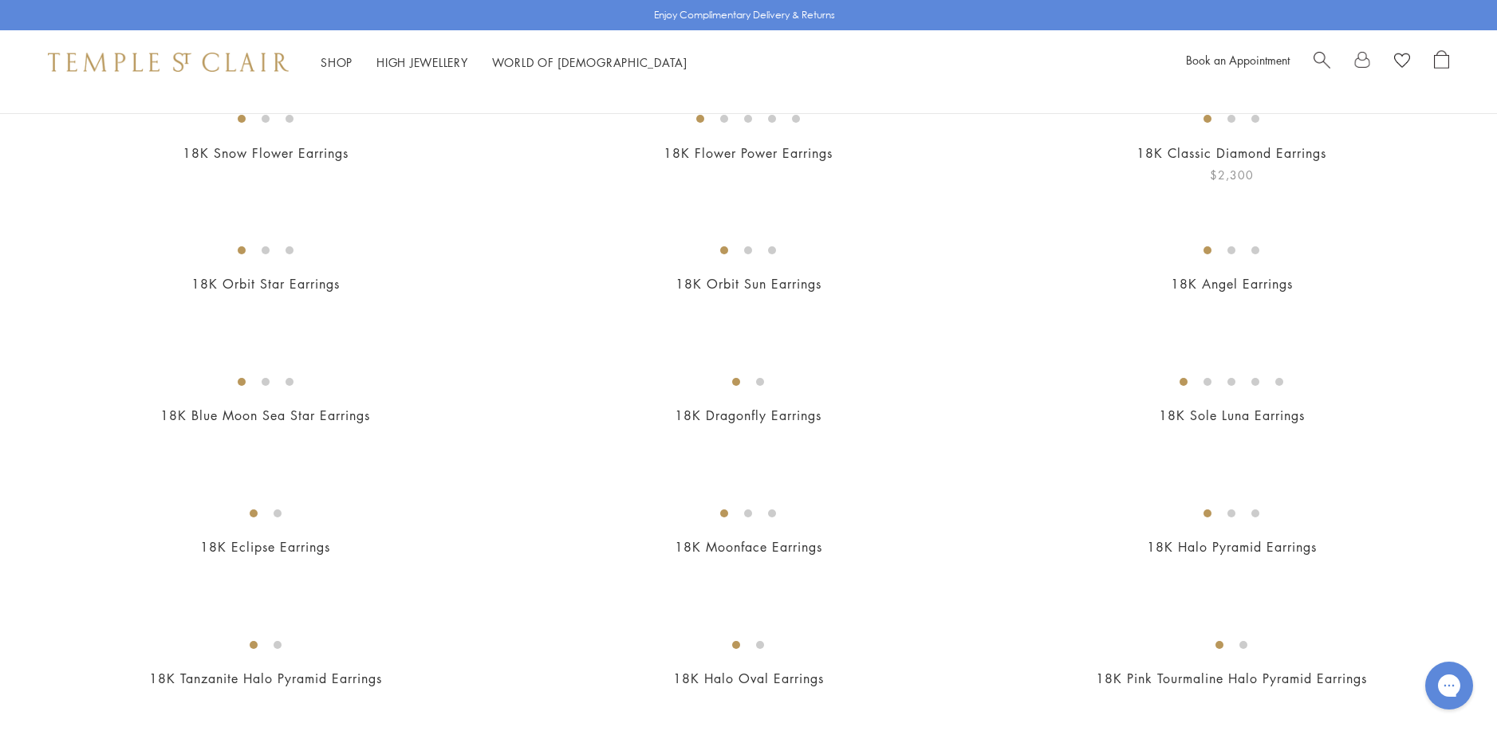
scroll to position [319, 0]
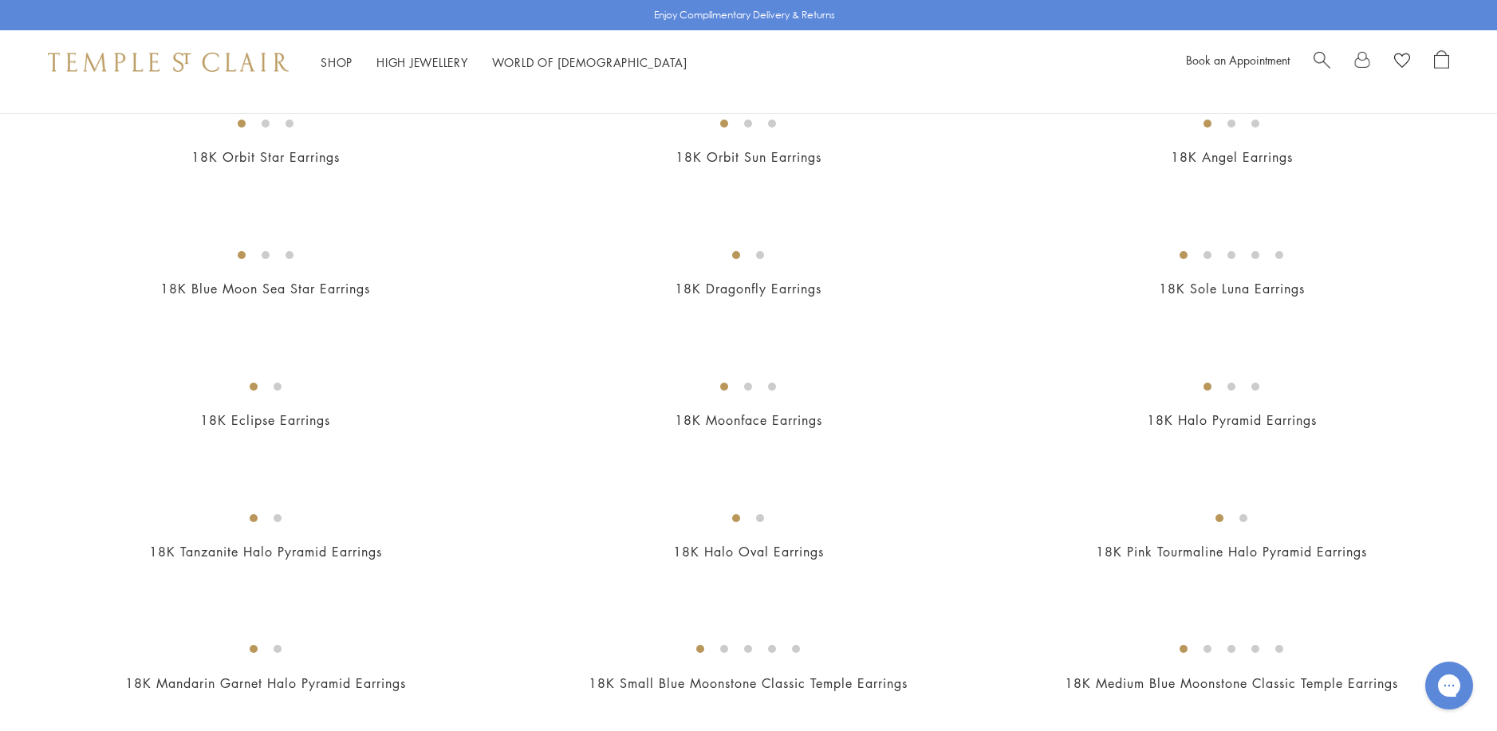
click at [0, 0] on img at bounding box center [0, 0] width 0 height 0
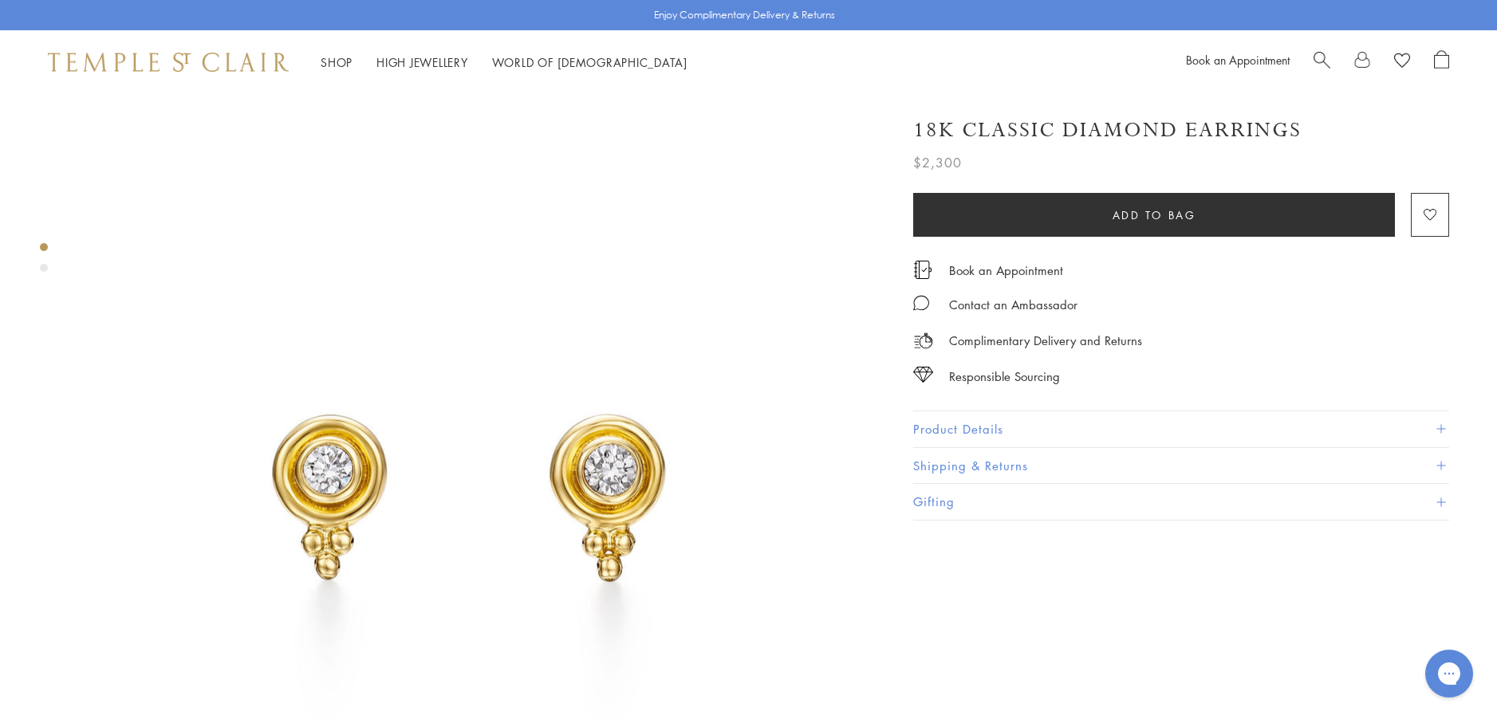
click at [940, 427] on button "Product Details" at bounding box center [1181, 430] width 536 height 36
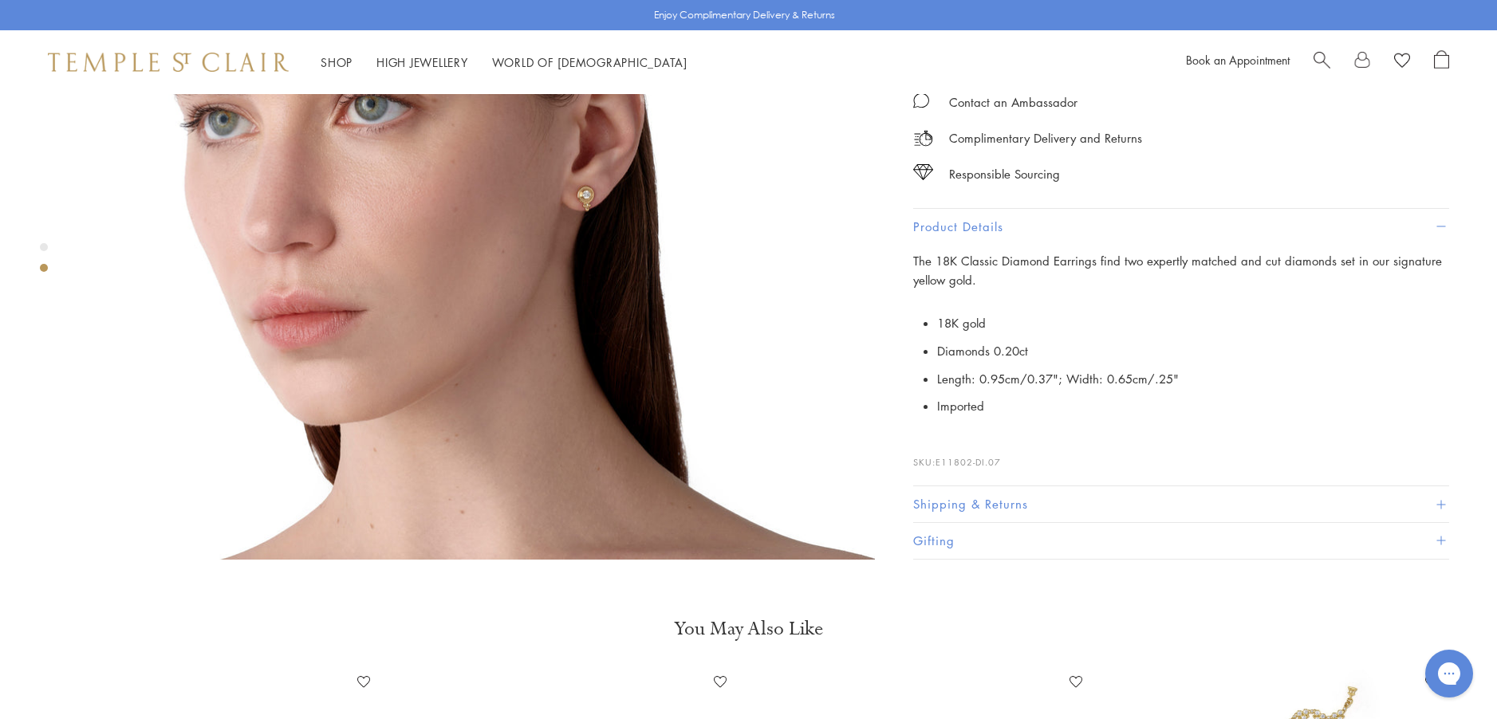
scroll to position [1117, 0]
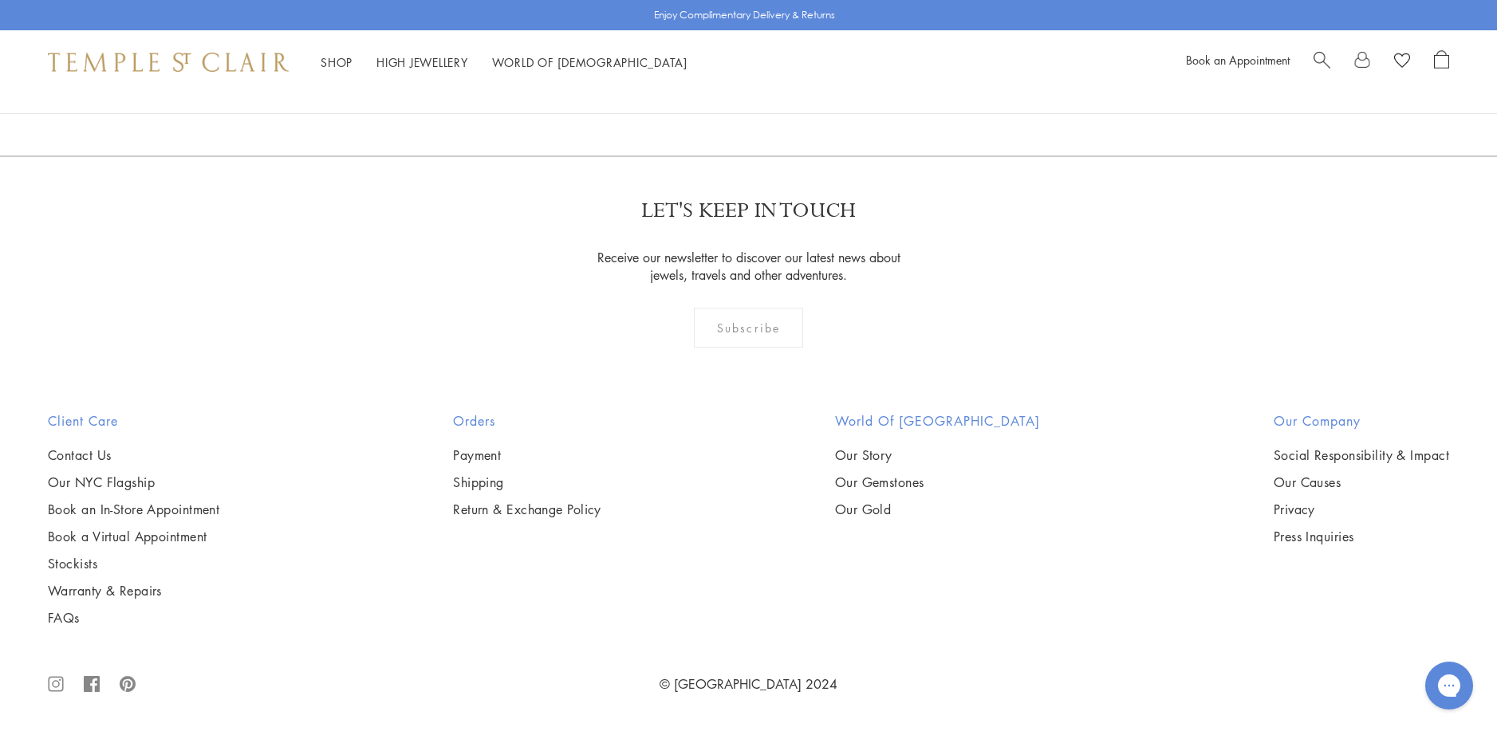
scroll to position [2951, 0]
click at [0, 0] on img at bounding box center [0, 0] width 0 height 0
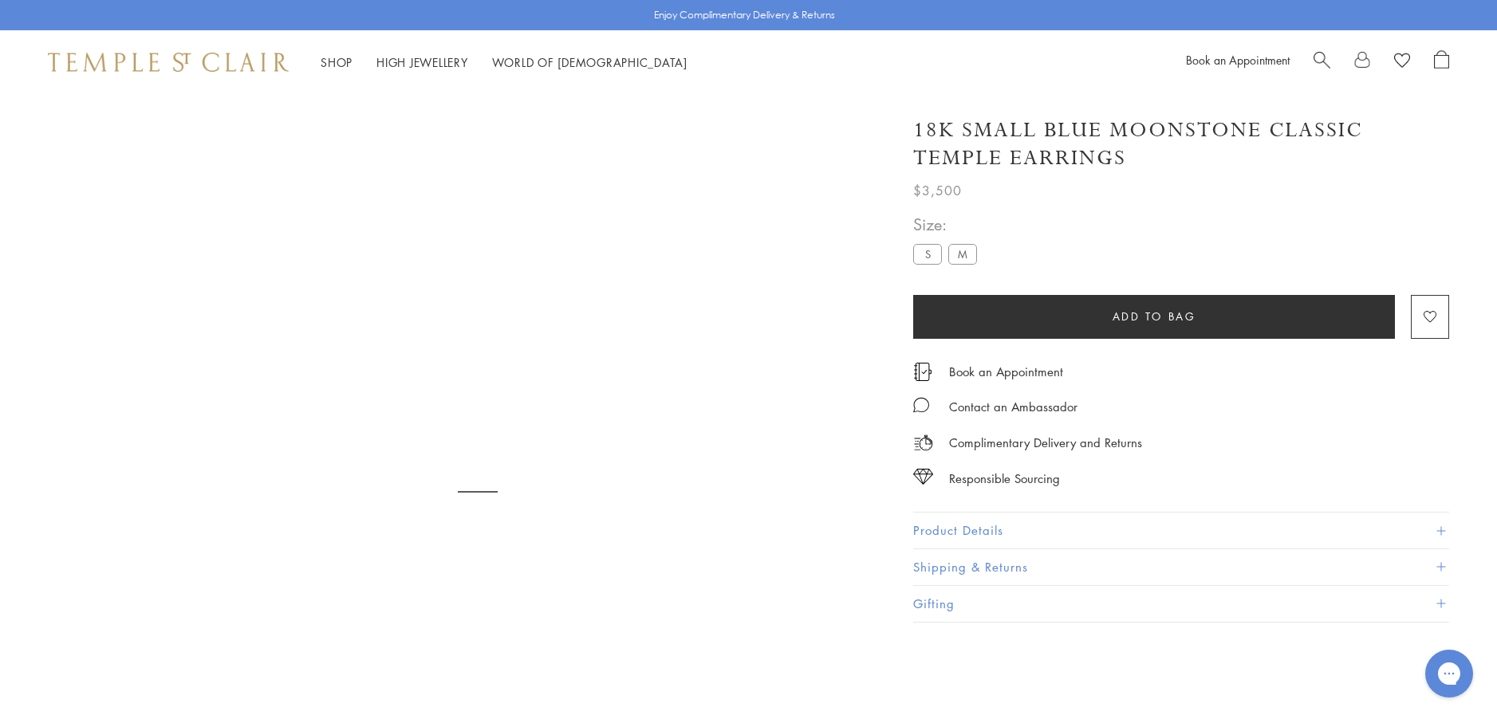
scroll to position [94, 0]
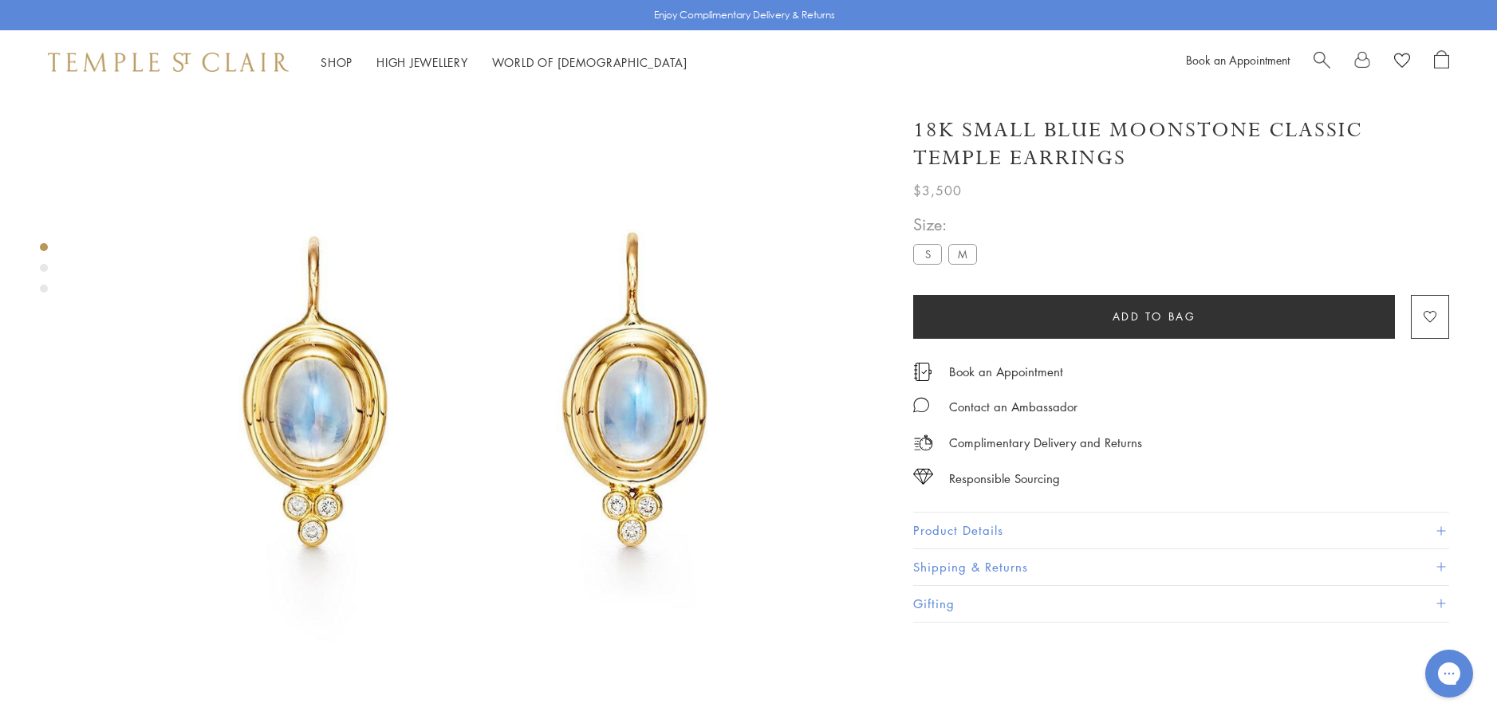
click at [949, 531] on button "Product Details" at bounding box center [1181, 531] width 536 height 36
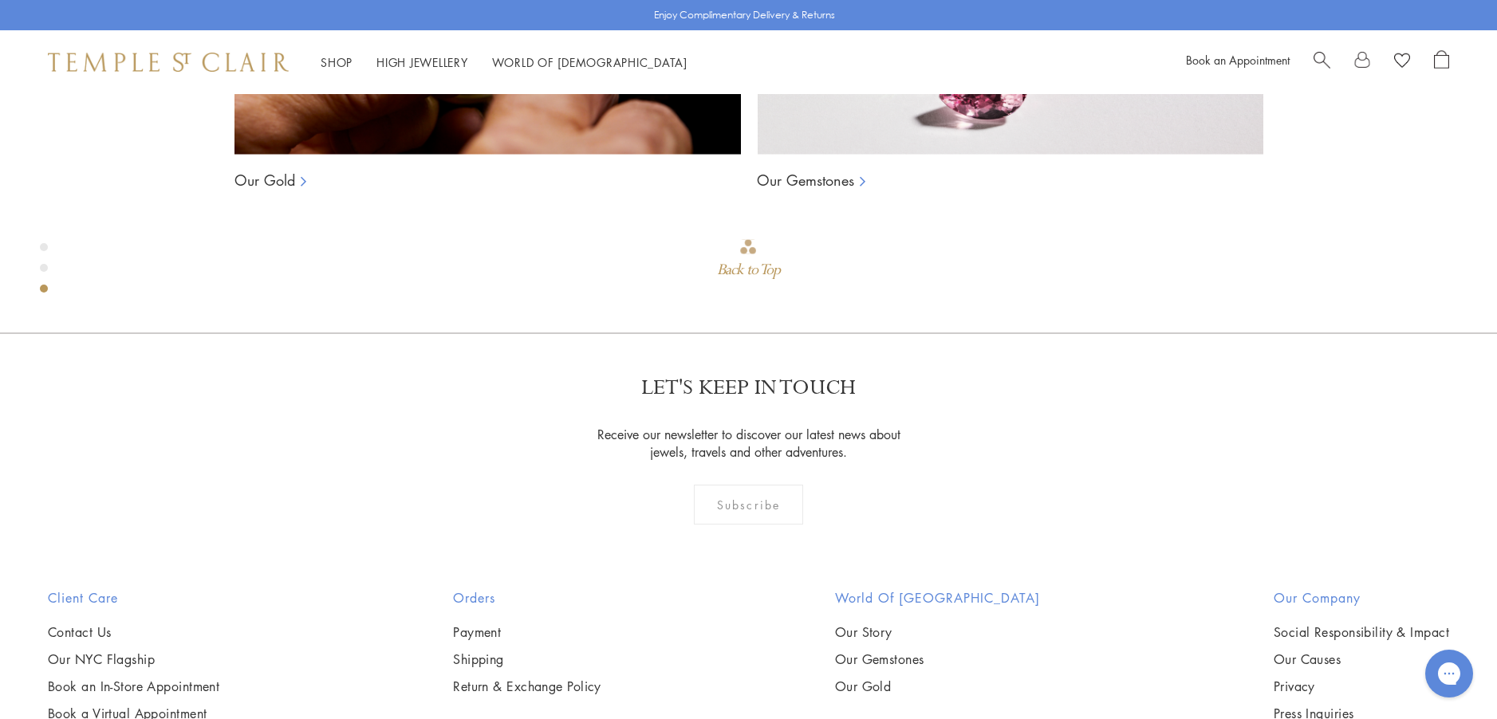
scroll to position [1769, 0]
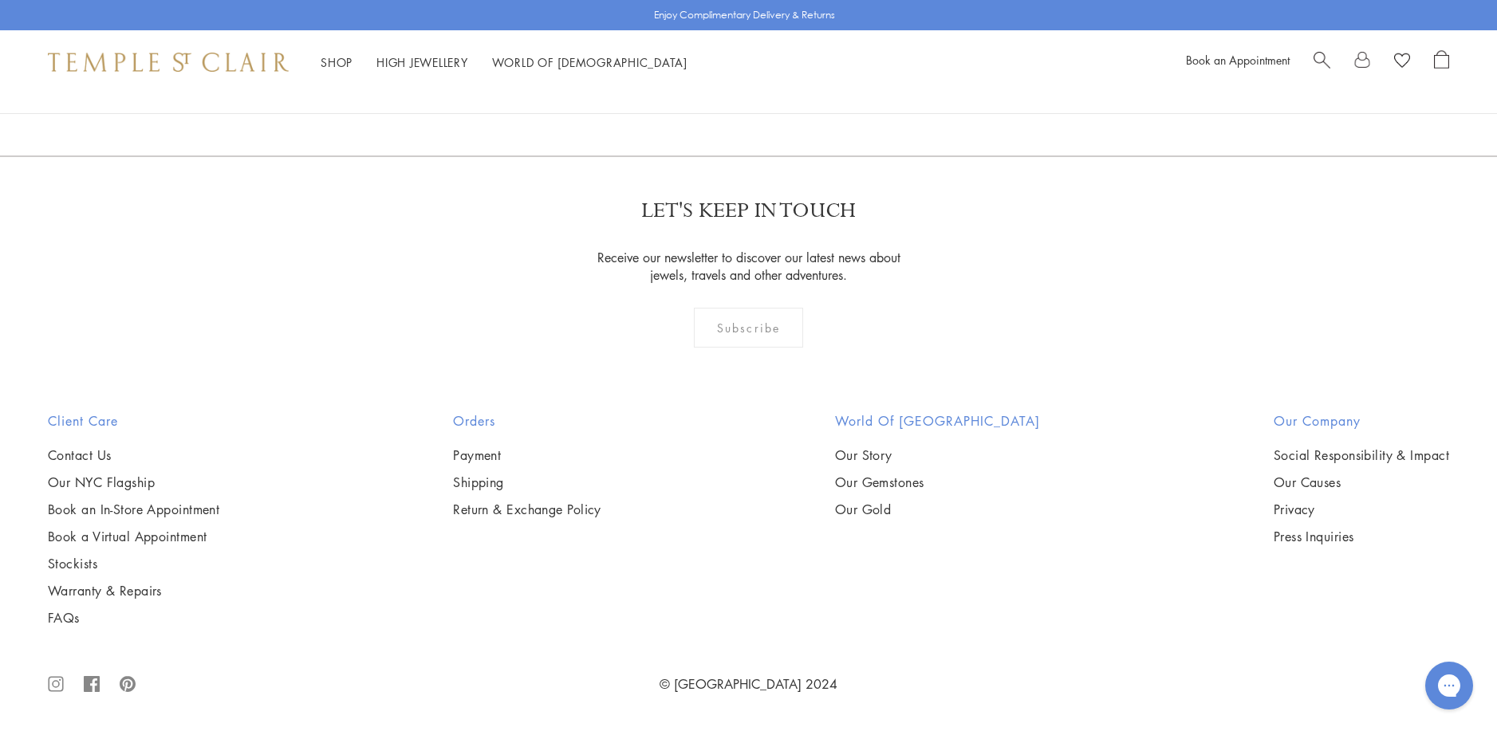
scroll to position [2871, 0]
